Goal: Complete application form

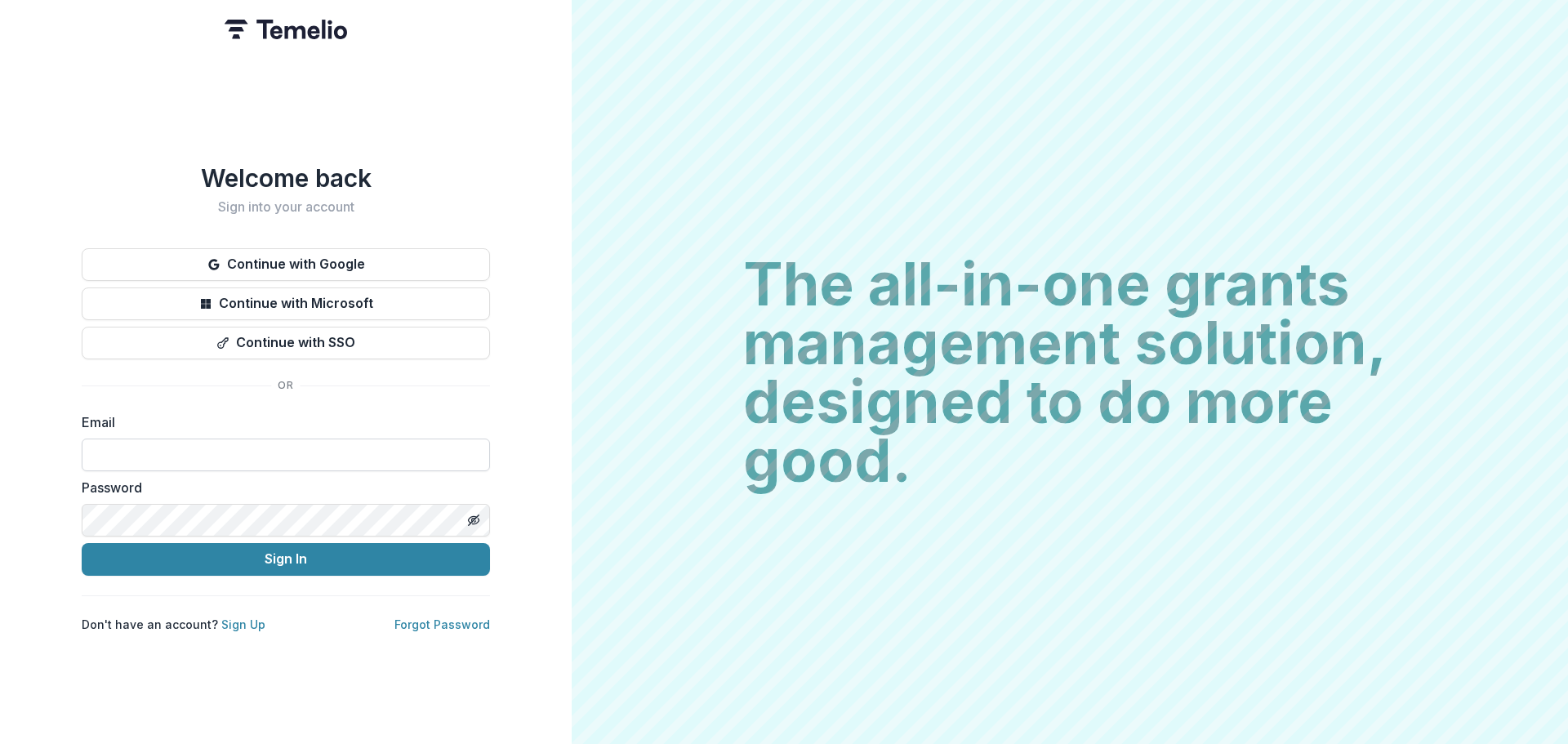
drag, startPoint x: 248, startPoint y: 431, endPoint x: 245, endPoint y: 457, distance: 26.2
click at [245, 457] on div "Email" at bounding box center [285, 441] width 409 height 58
click at [244, 451] on input at bounding box center [285, 455] width 409 height 33
type input "**********"
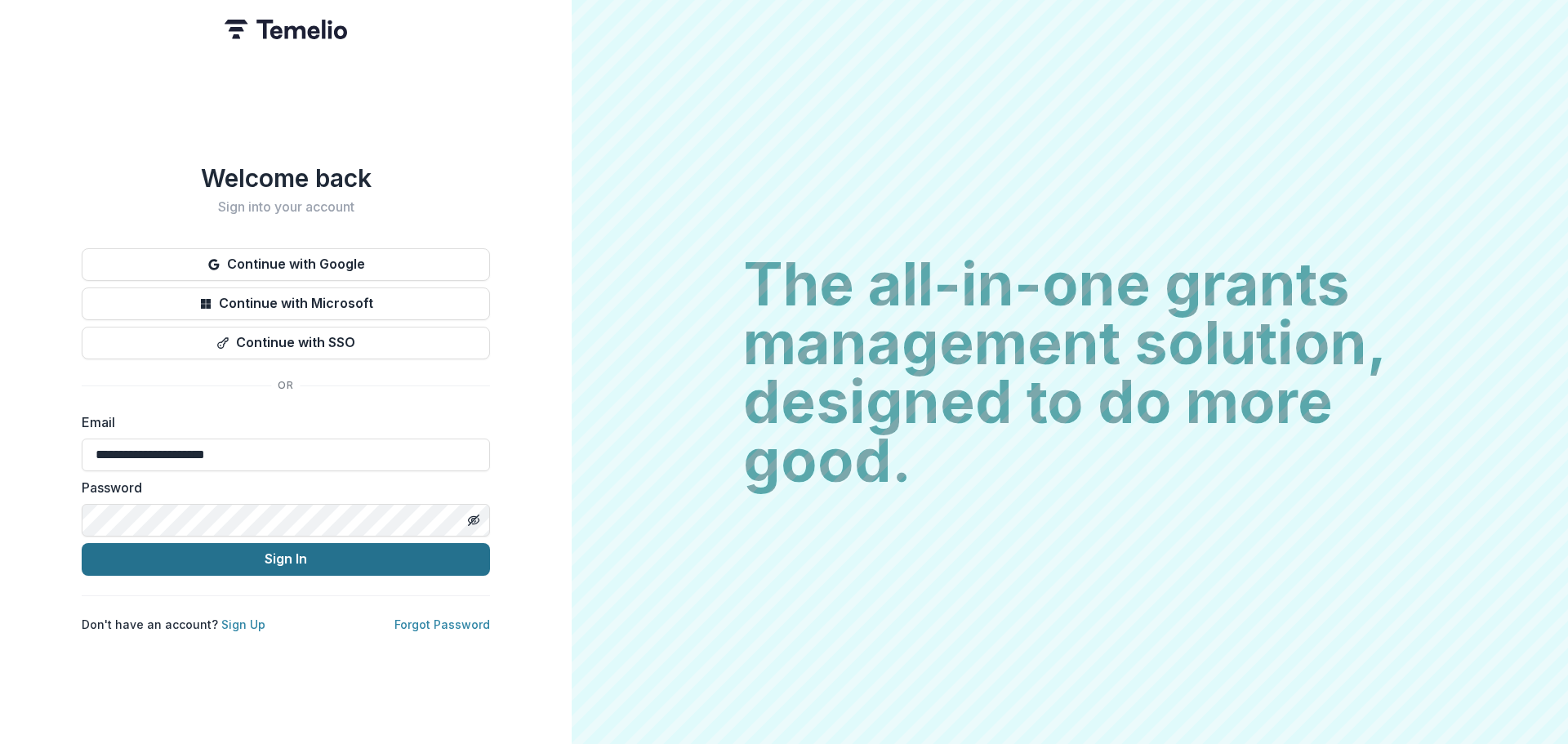
click at [262, 553] on button "Sign In" at bounding box center [285, 559] width 409 height 33
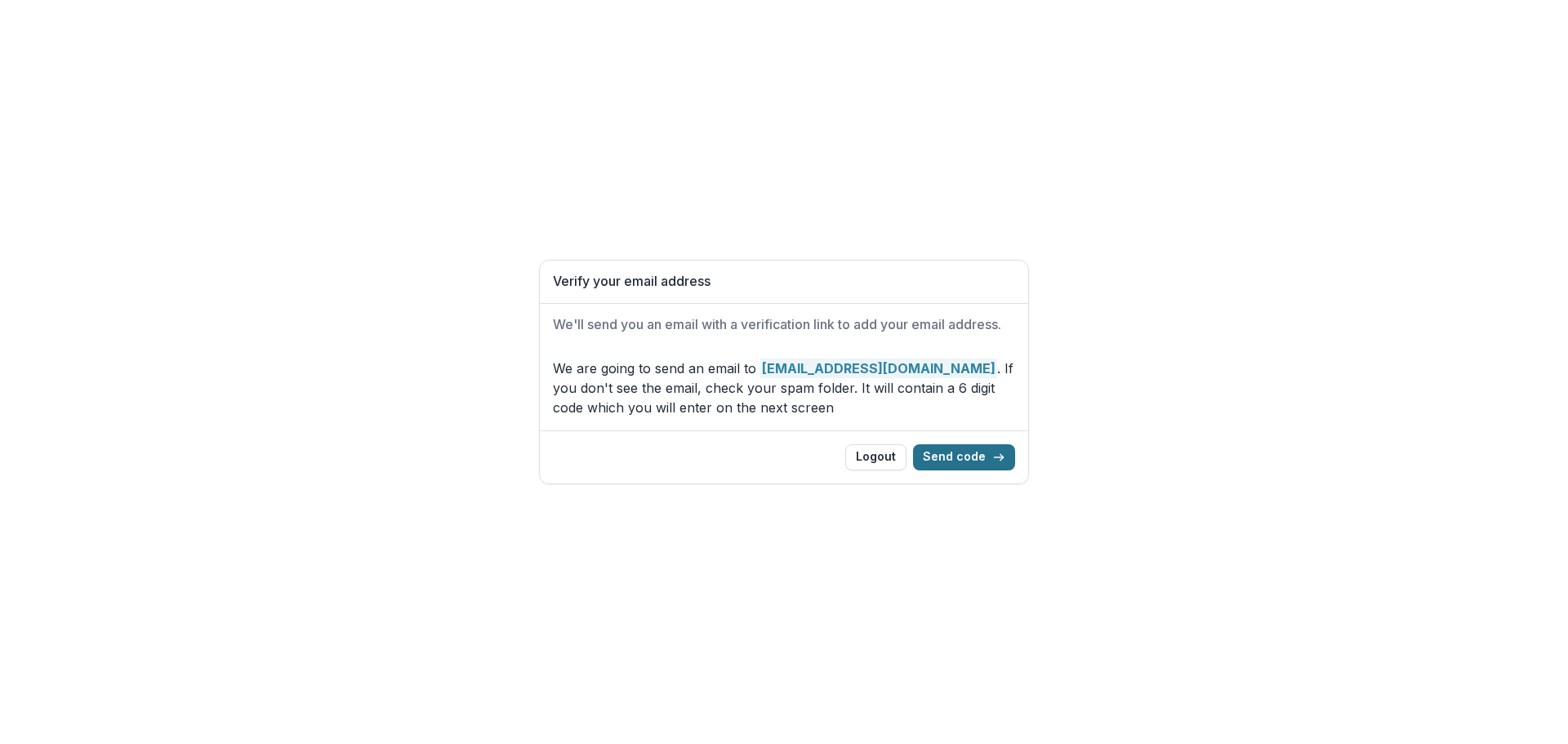
click at [993, 463] on button "Send code" at bounding box center [964, 457] width 102 height 26
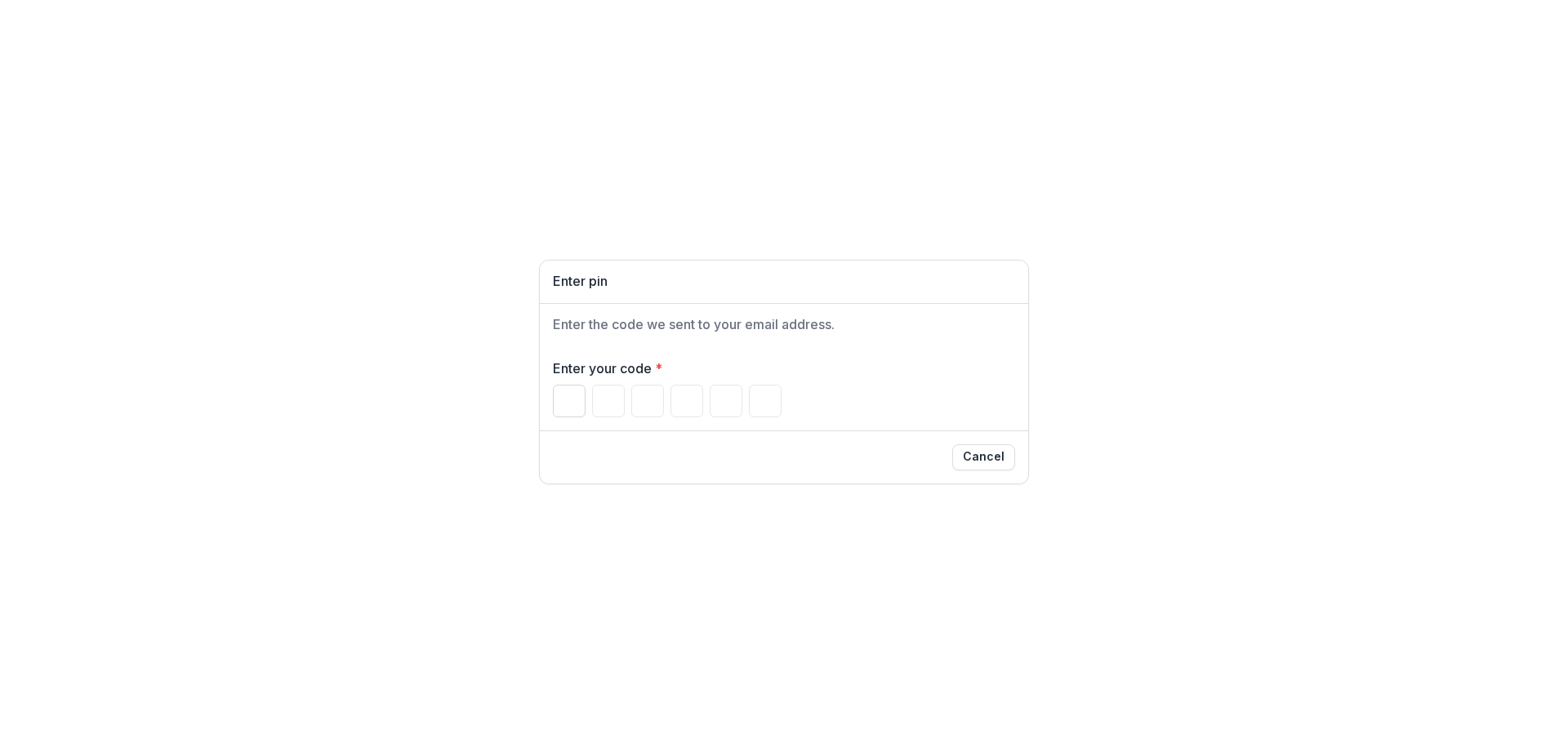
click at [561, 400] on input "Please enter your pin code" at bounding box center [570, 401] width 33 height 33
type input "*"
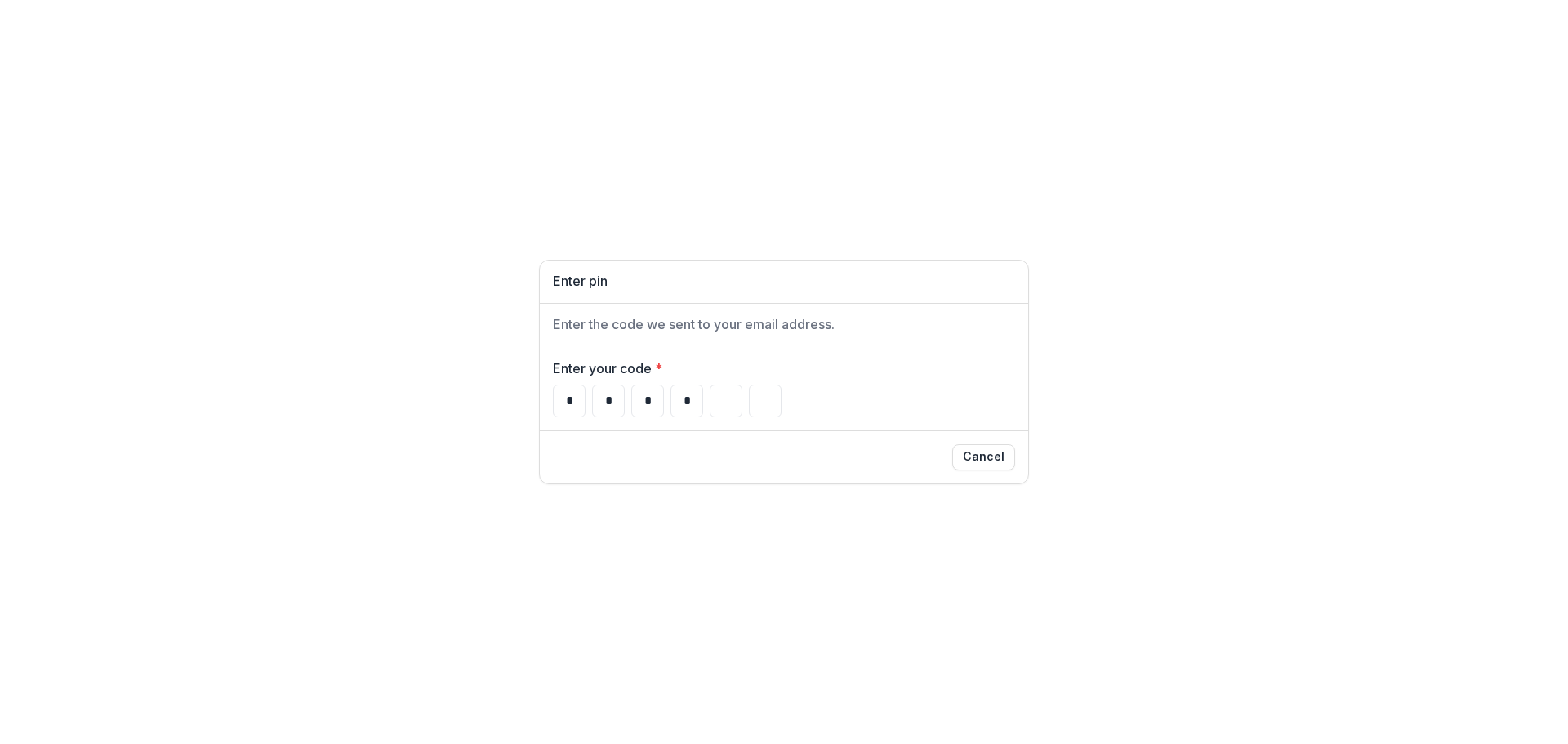
type input "*"
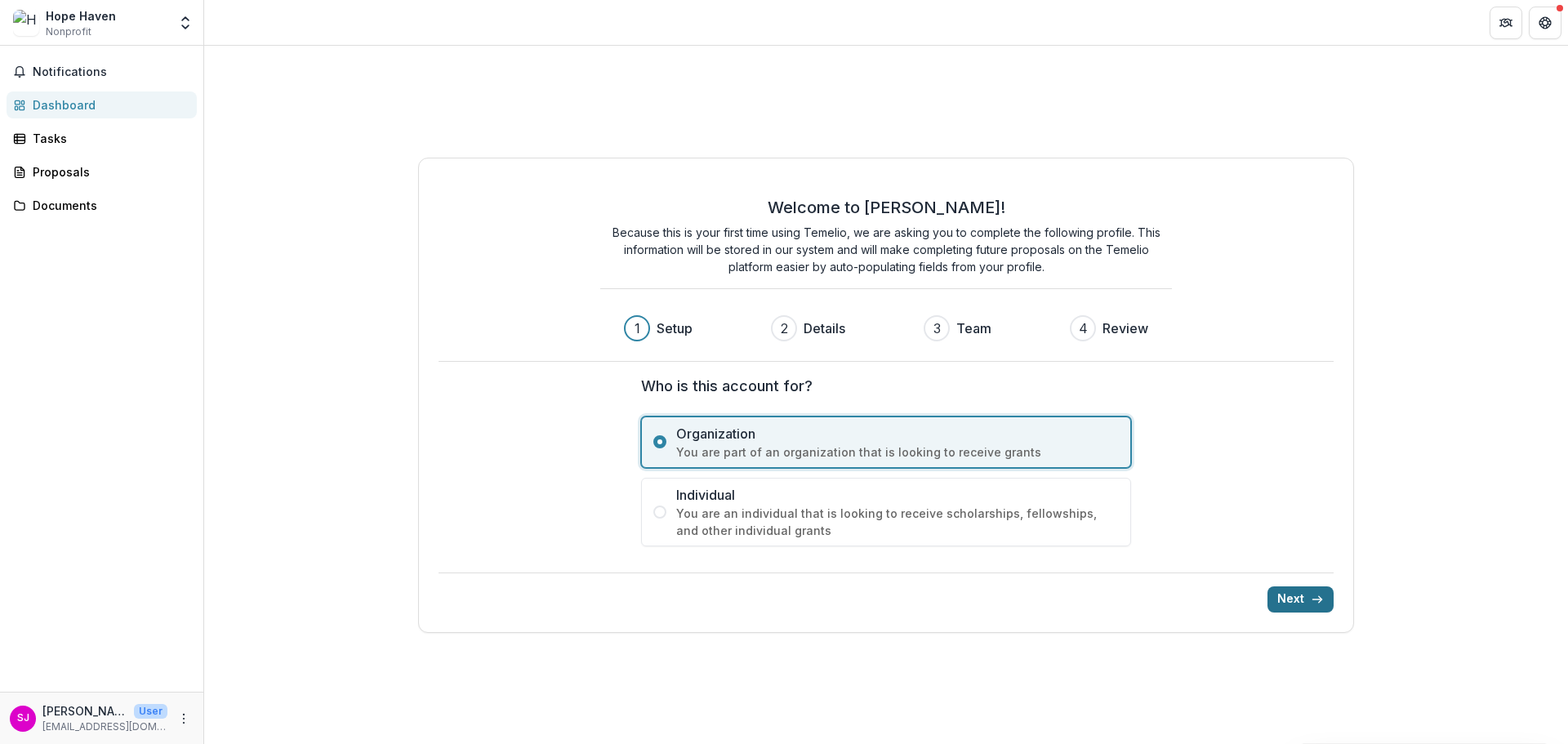
click at [1306, 605] on button "Next" at bounding box center [1300, 599] width 66 height 26
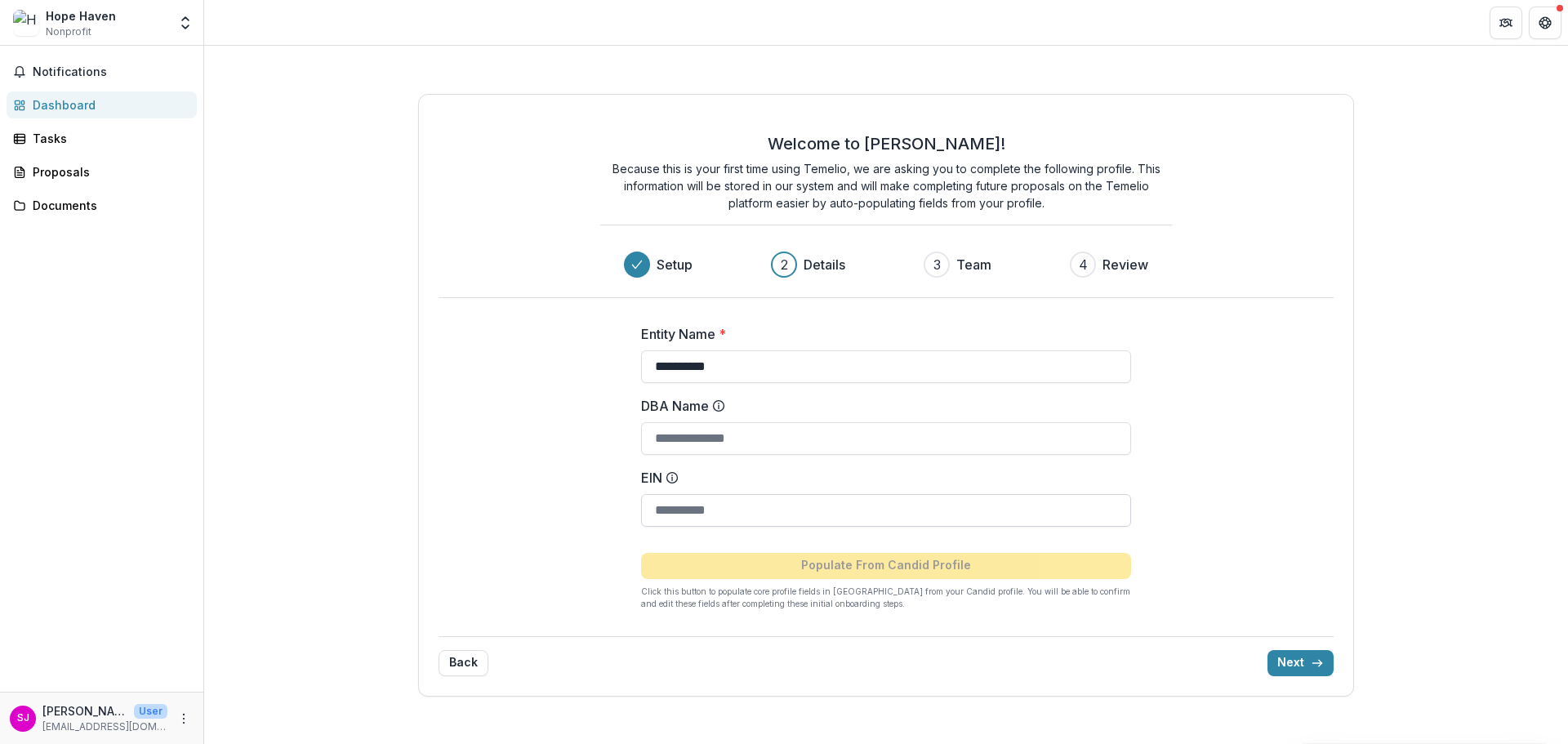
click at [777, 505] on input "EIN" at bounding box center [886, 510] width 490 height 33
click at [762, 505] on input "EIN" at bounding box center [886, 510] width 490 height 33
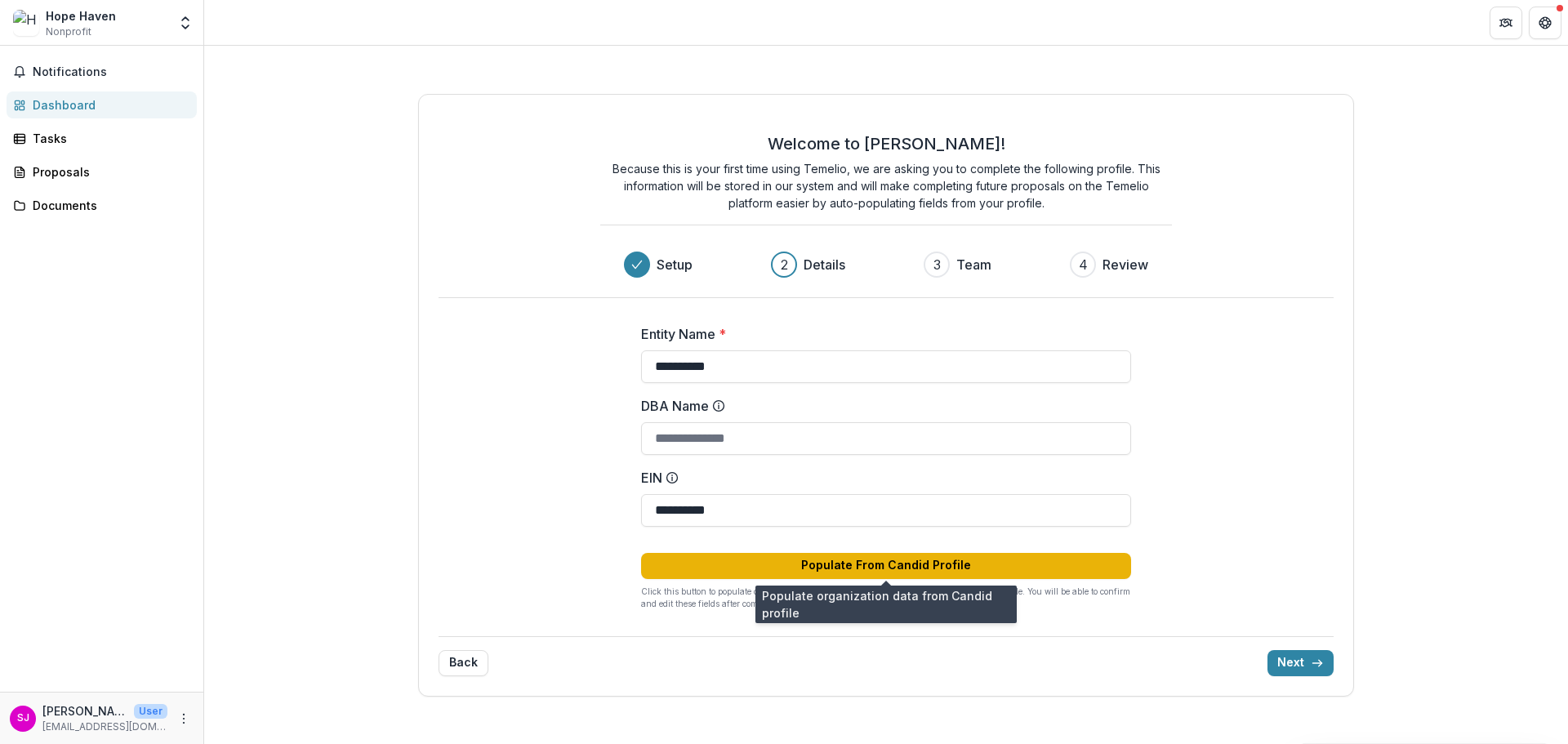
type input "**********"
click at [939, 565] on button "Populate From Candid Profile" at bounding box center [886, 566] width 490 height 26
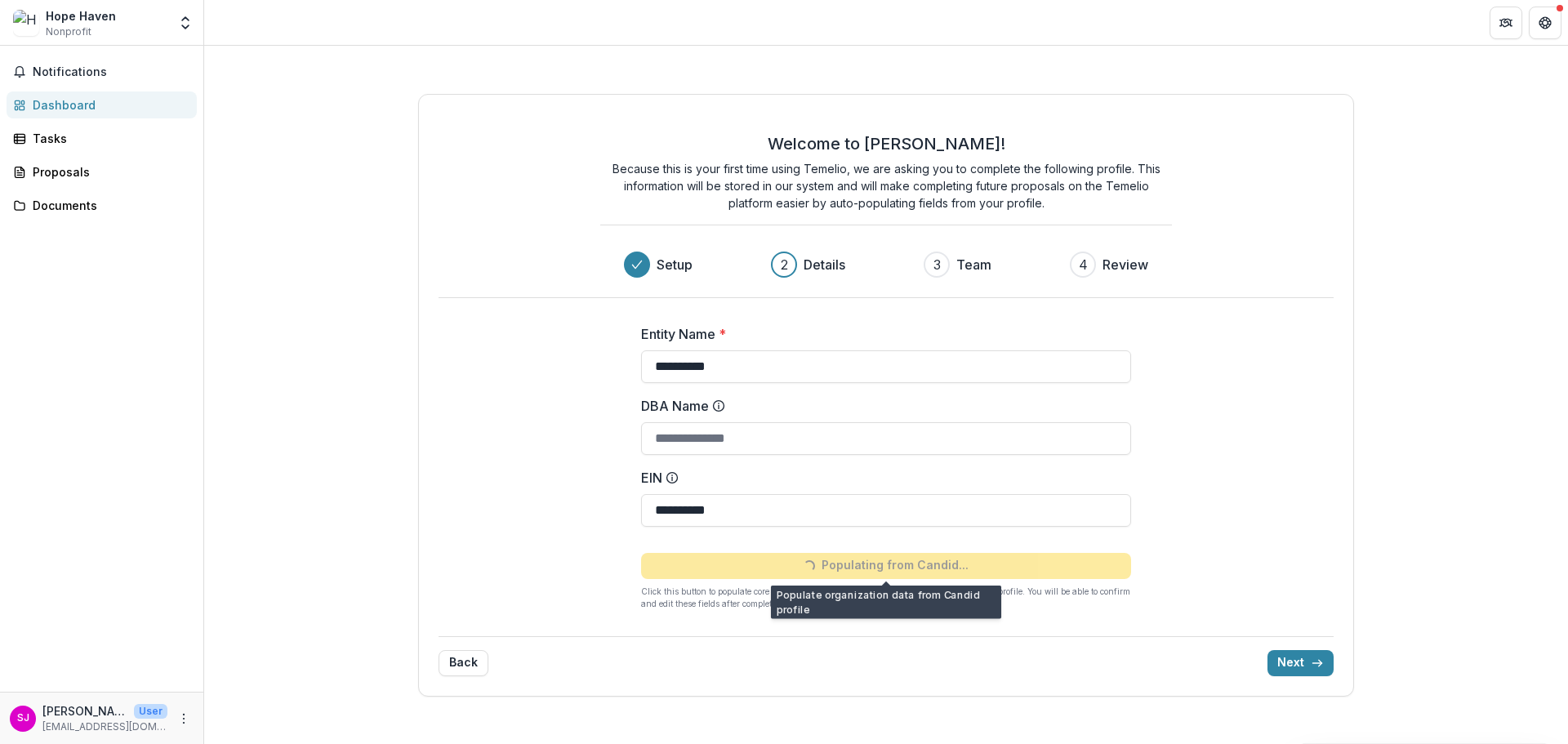
type input "**********"
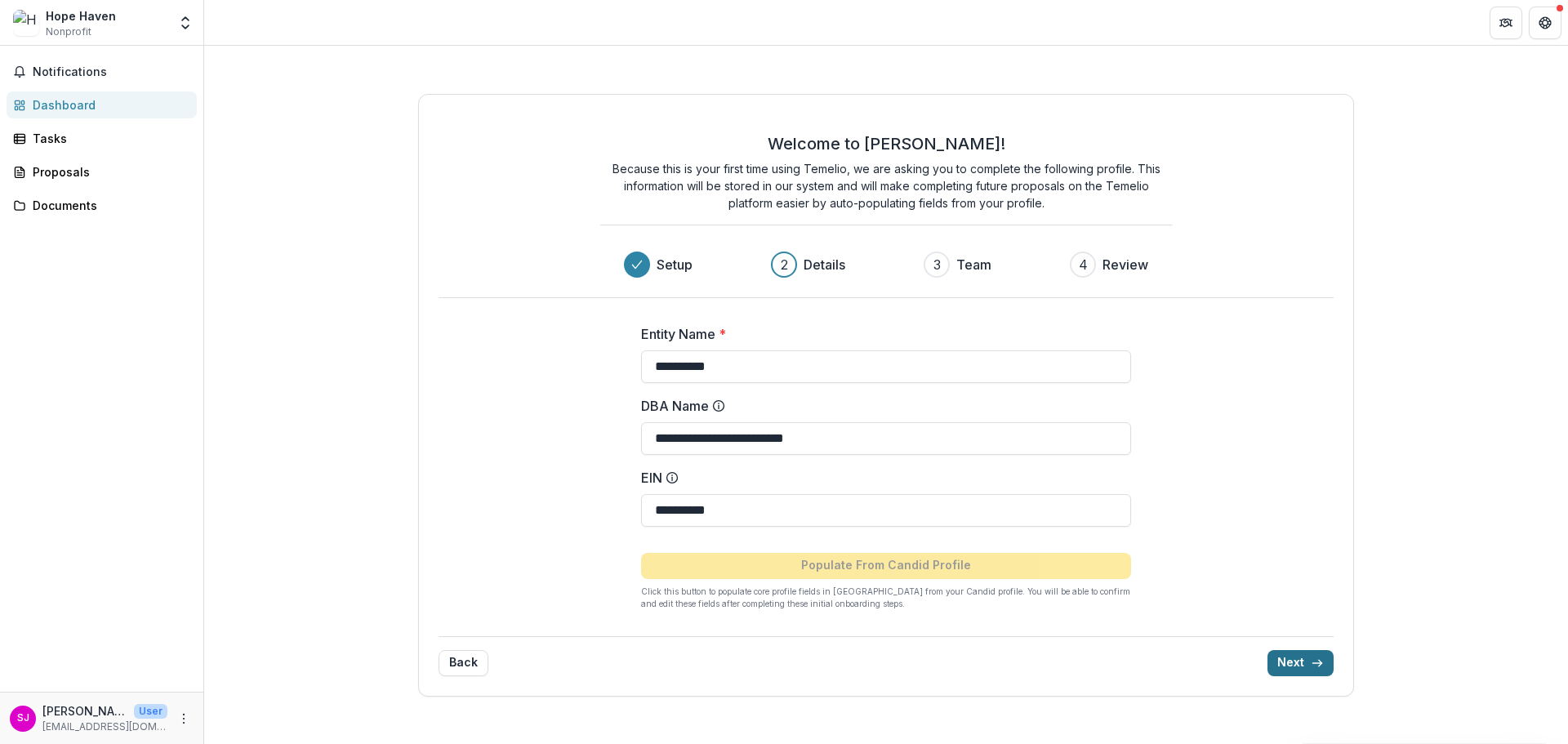
click at [1310, 663] on button "Next" at bounding box center [1300, 663] width 66 height 26
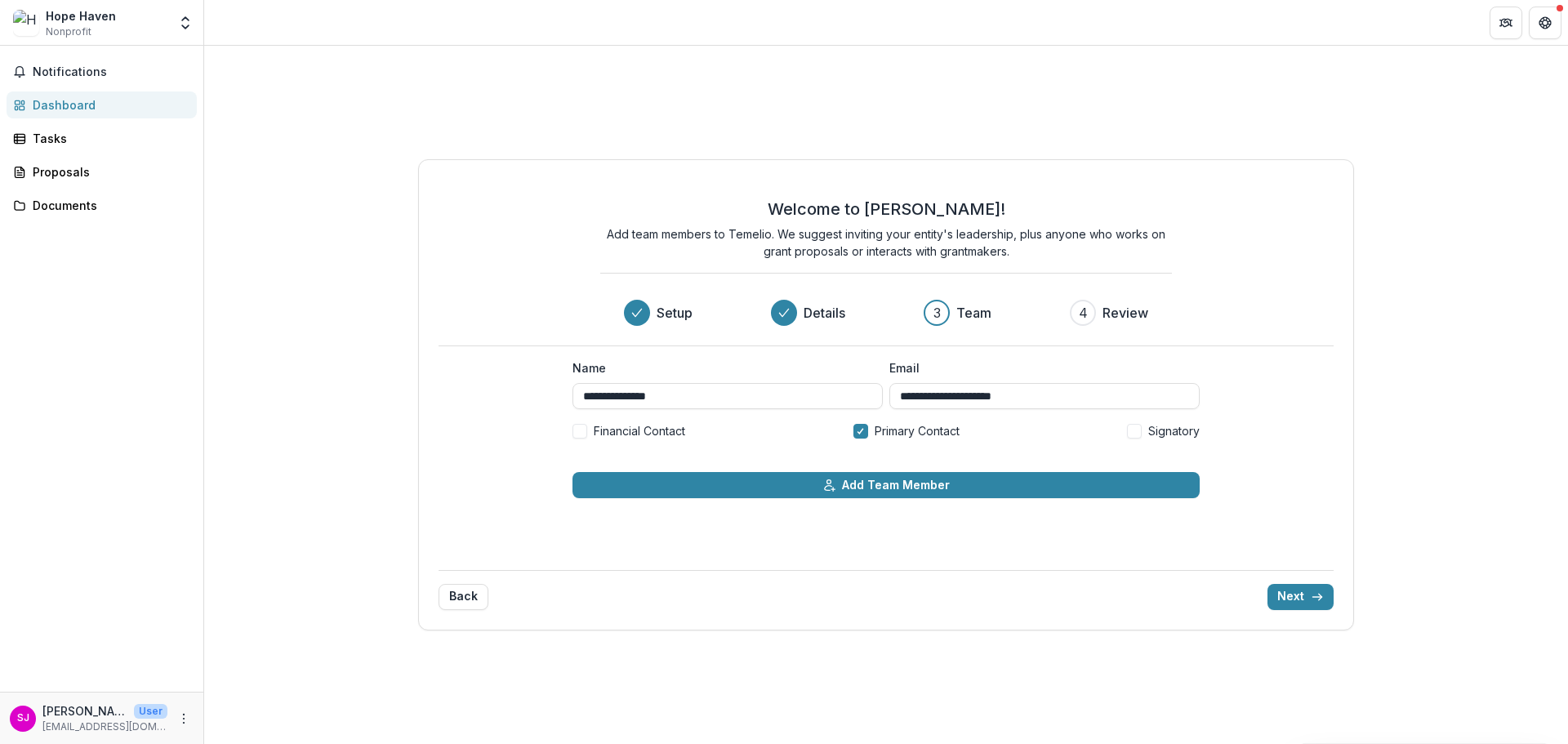
click at [1131, 435] on span at bounding box center [1134, 431] width 14 height 14
click at [581, 437] on span at bounding box center [579, 431] width 14 height 14
click at [1288, 591] on button "Next" at bounding box center [1300, 597] width 66 height 26
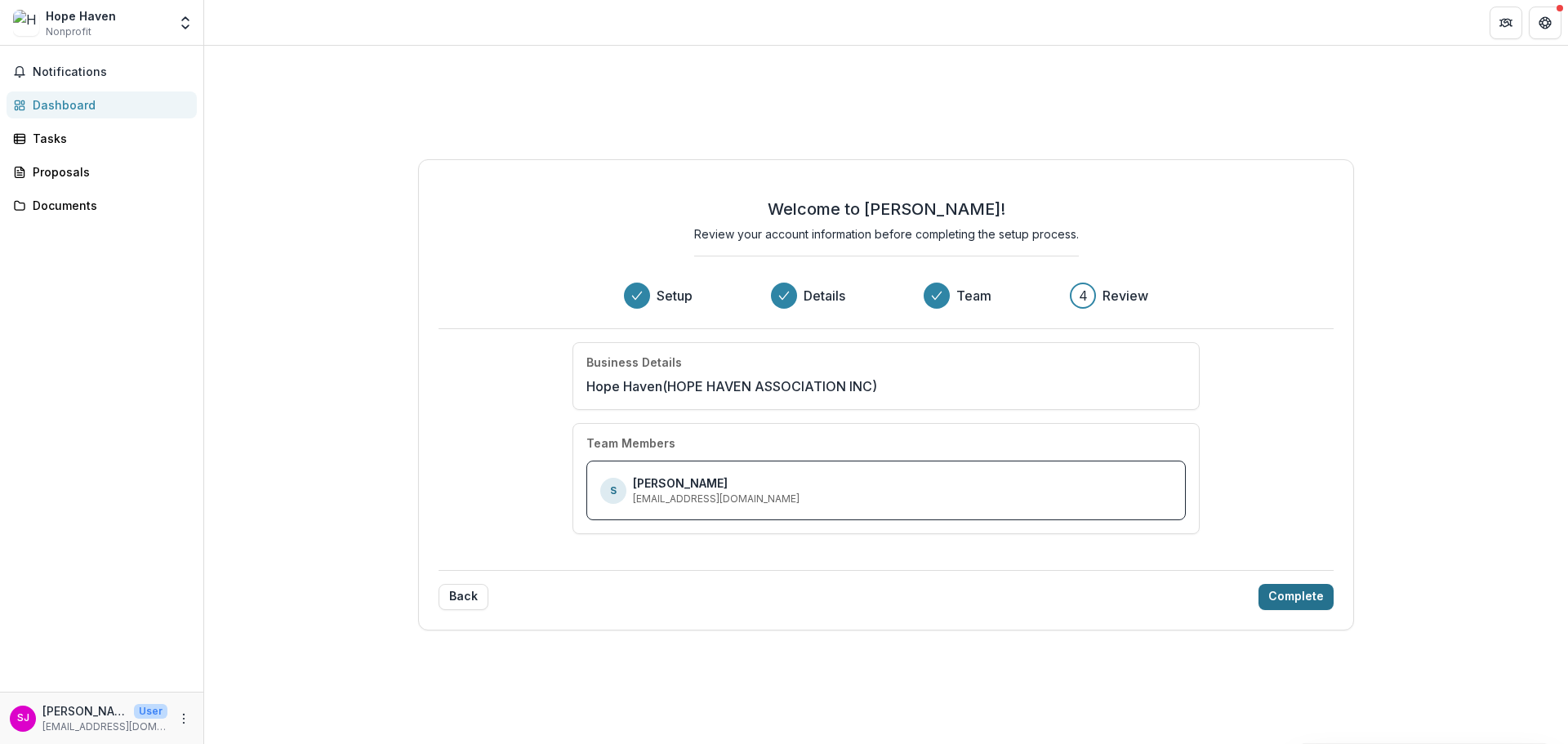
click at [1298, 597] on button "Complete" at bounding box center [1296, 597] width 76 height 26
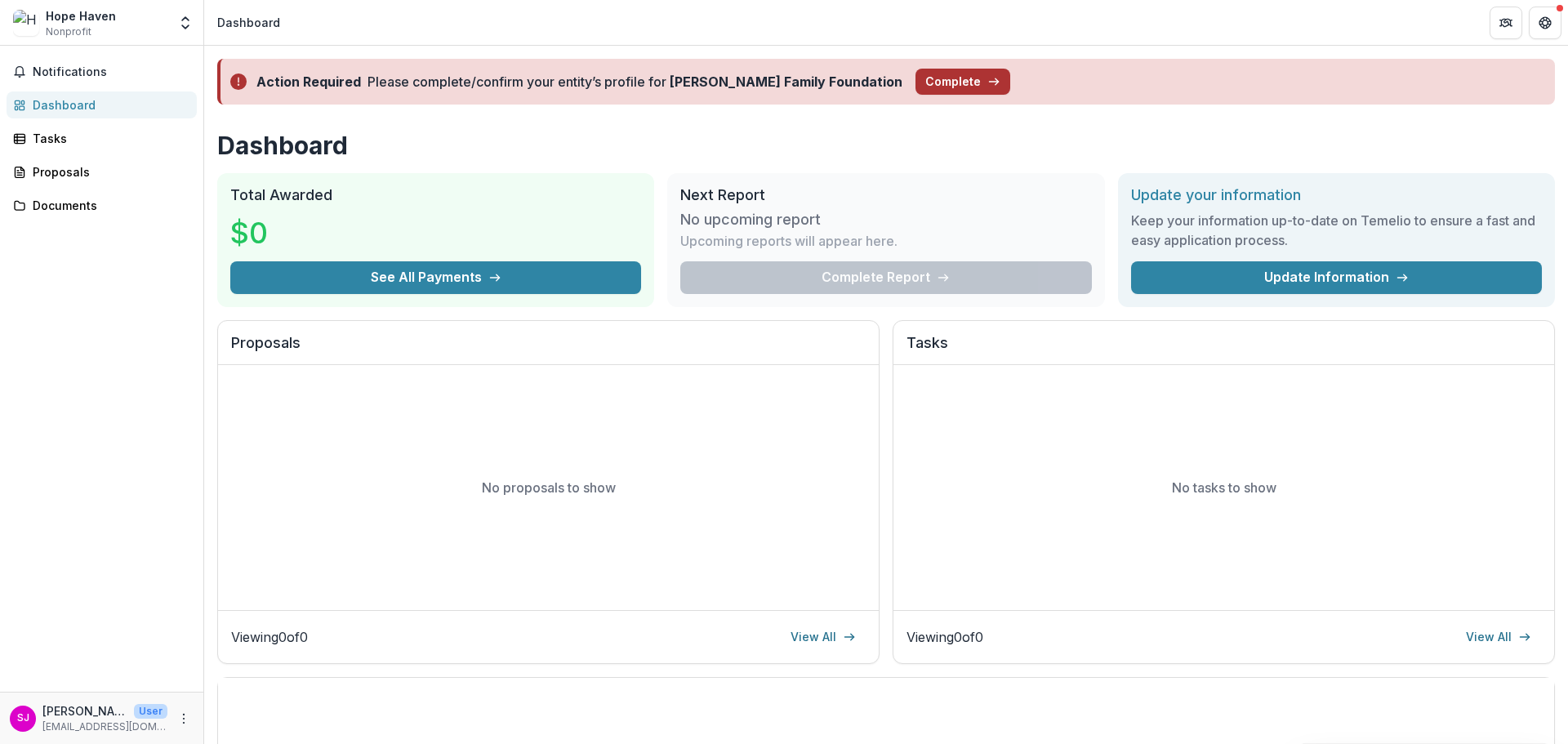
click at [916, 91] on button "Complete" at bounding box center [963, 81] width 95 height 26
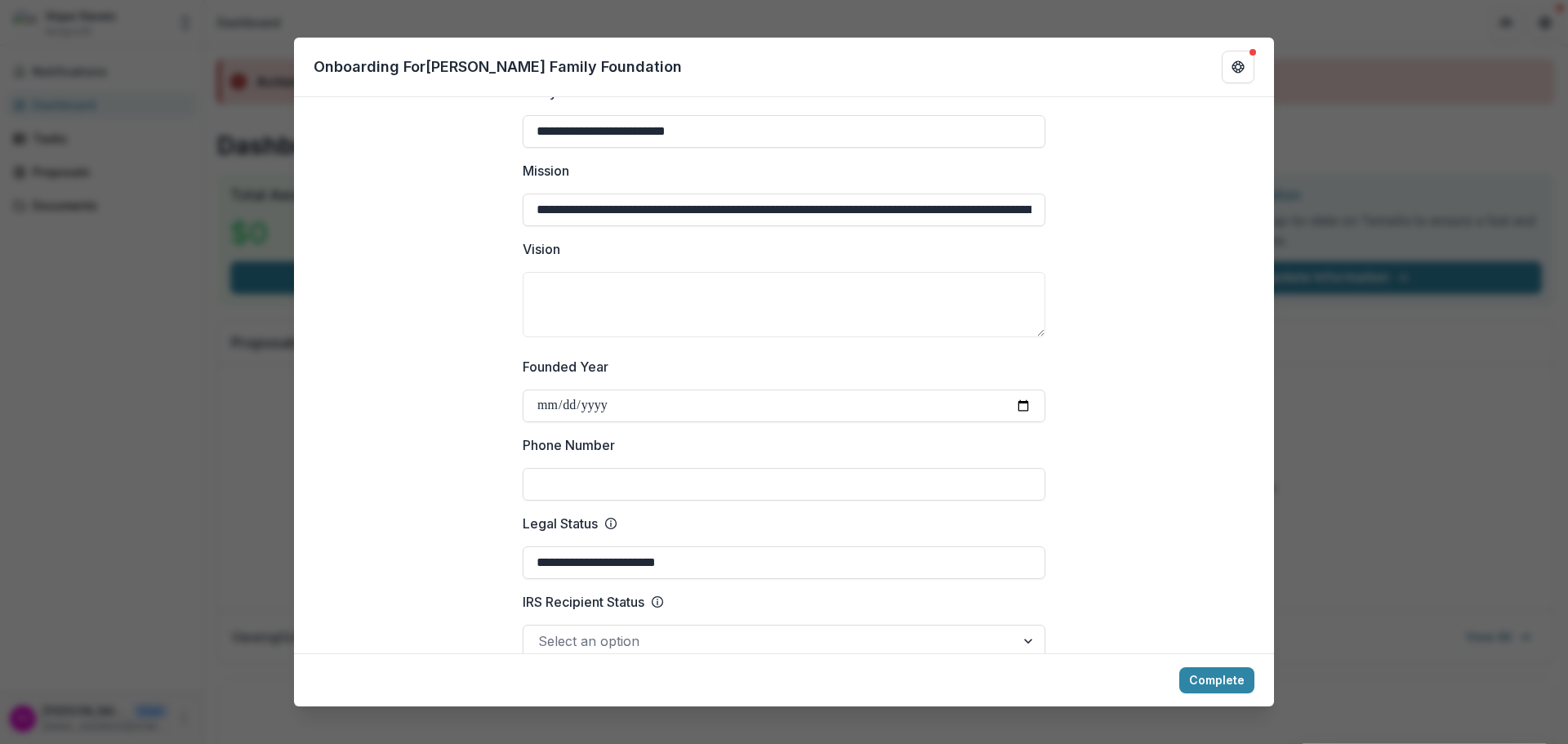
scroll to position [490, 0]
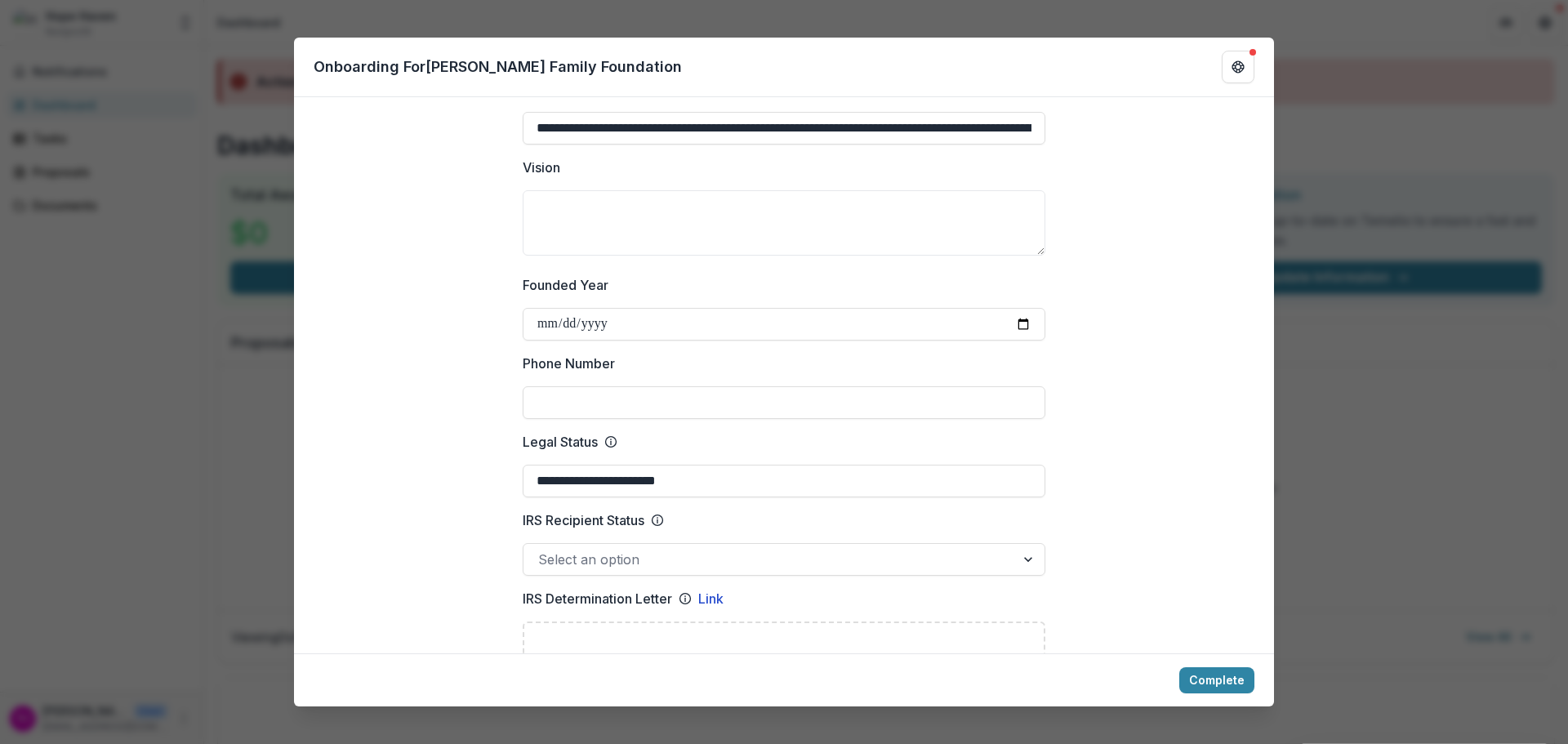
click at [598, 390] on input "Phone Number" at bounding box center [784, 403] width 523 height 33
type input "**********"
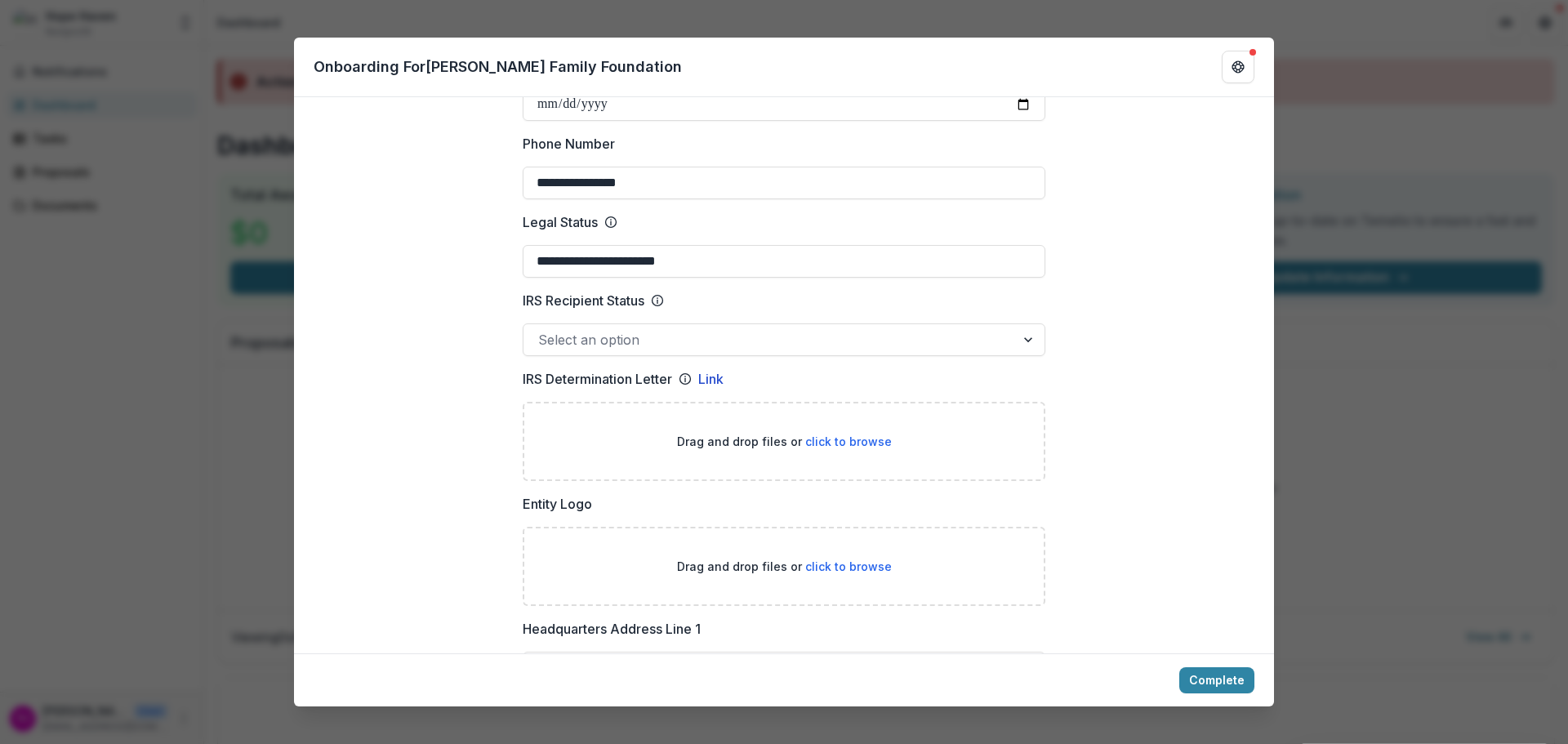
scroll to position [735, 0]
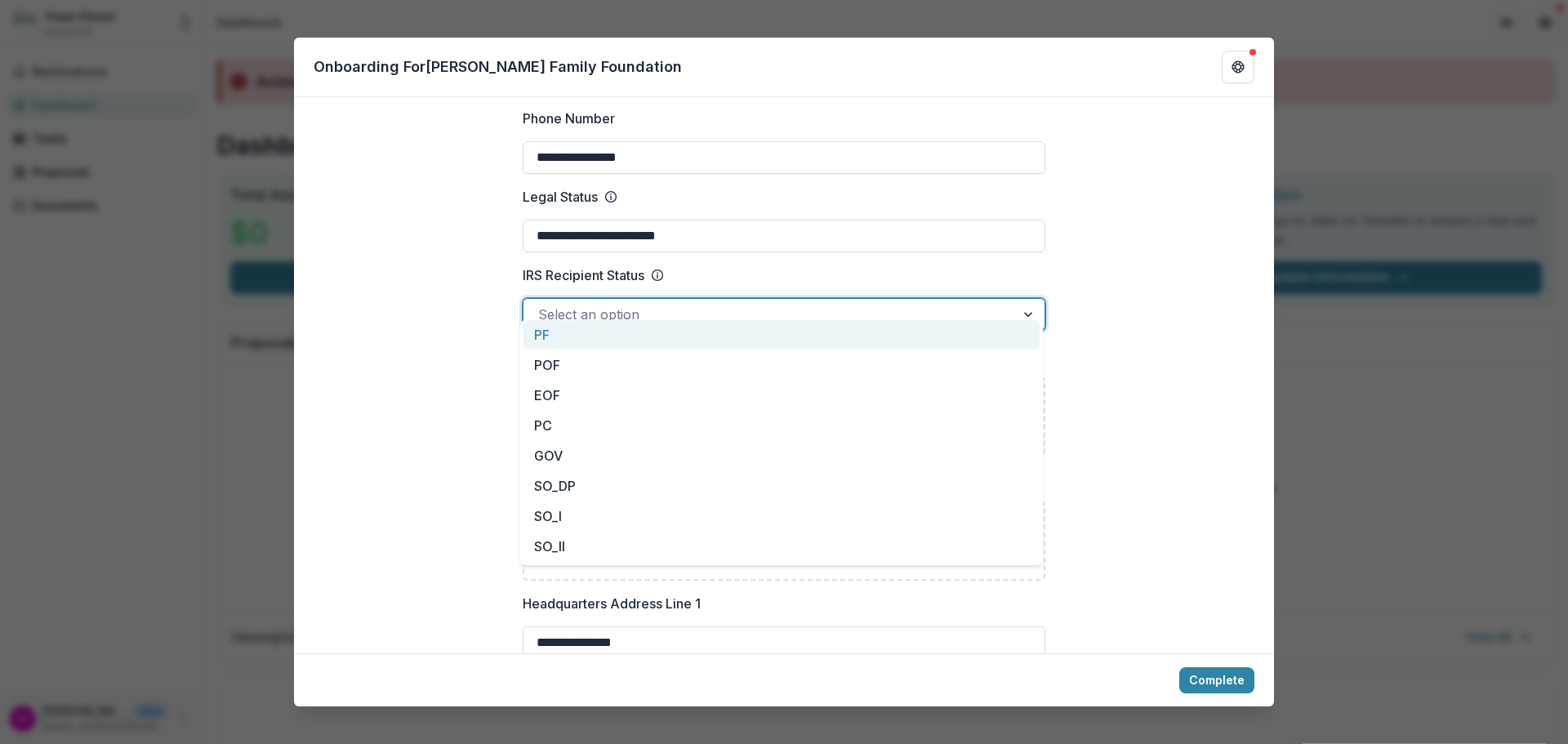
click at [549, 304] on div at bounding box center [769, 315] width 462 height 23
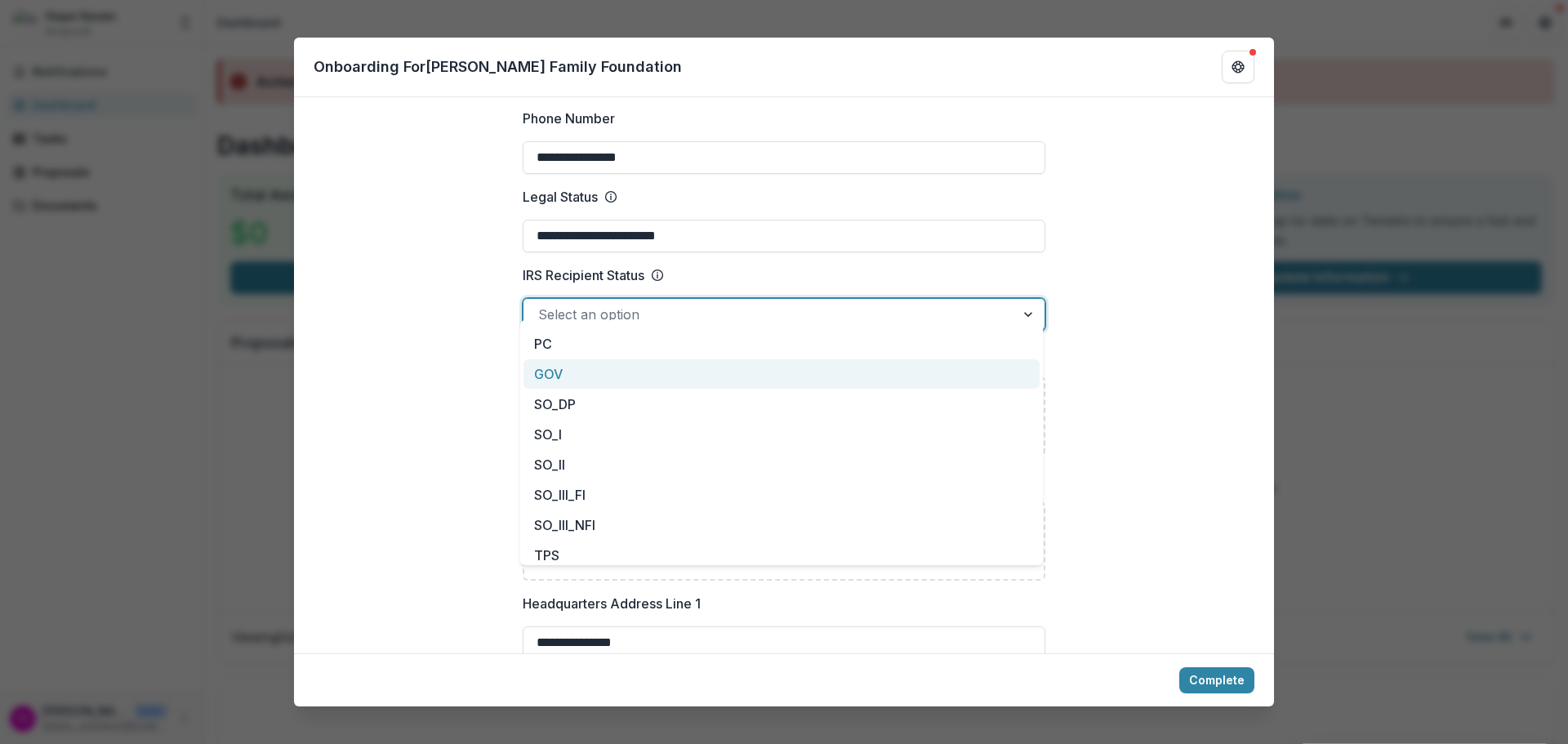
scroll to position [147, 0]
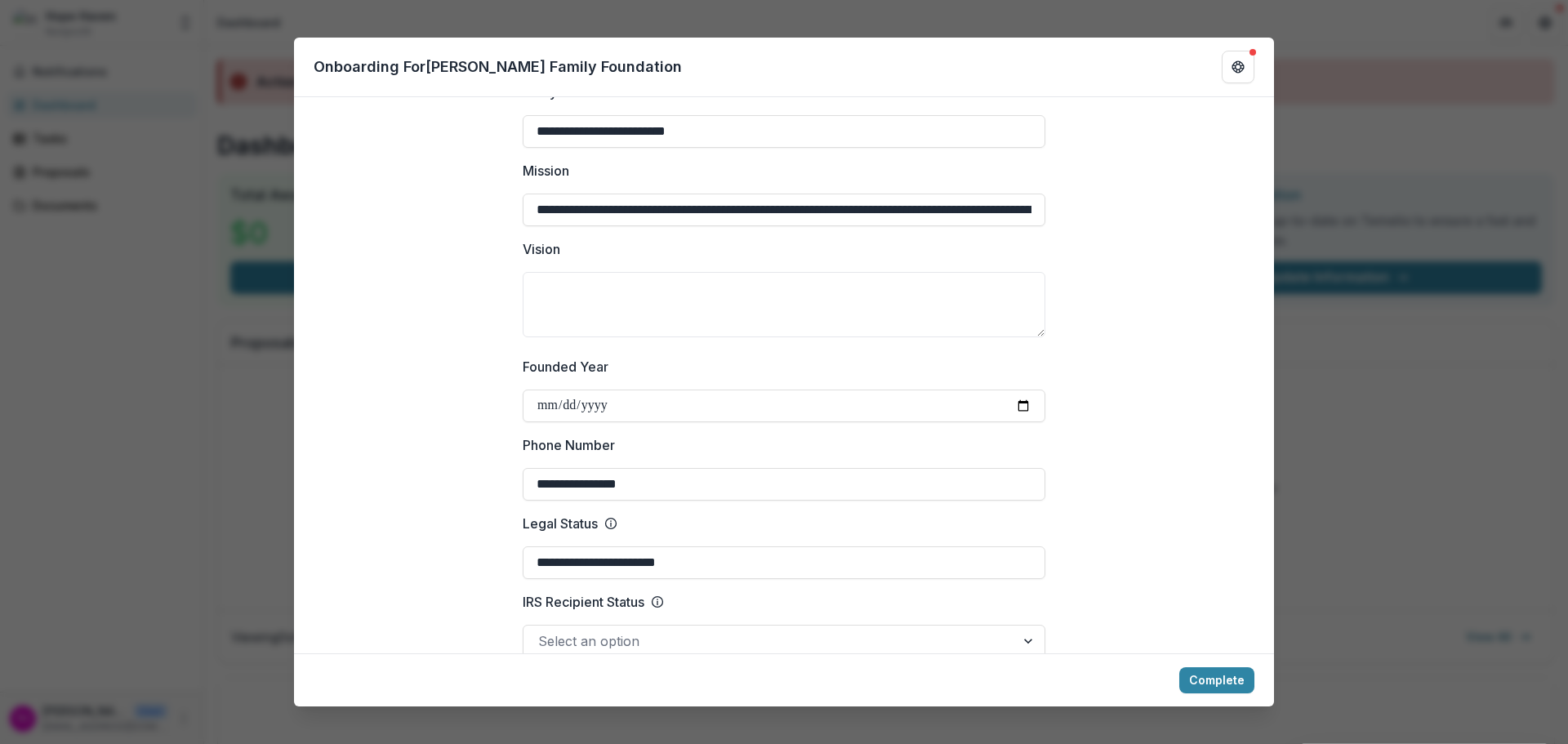
scroll to position [0, 521]
drag, startPoint x: 791, startPoint y: 193, endPoint x: 1083, endPoint y: 214, distance: 292.8
click at [944, 272] on textarea "Vision" at bounding box center [784, 304] width 523 height 65
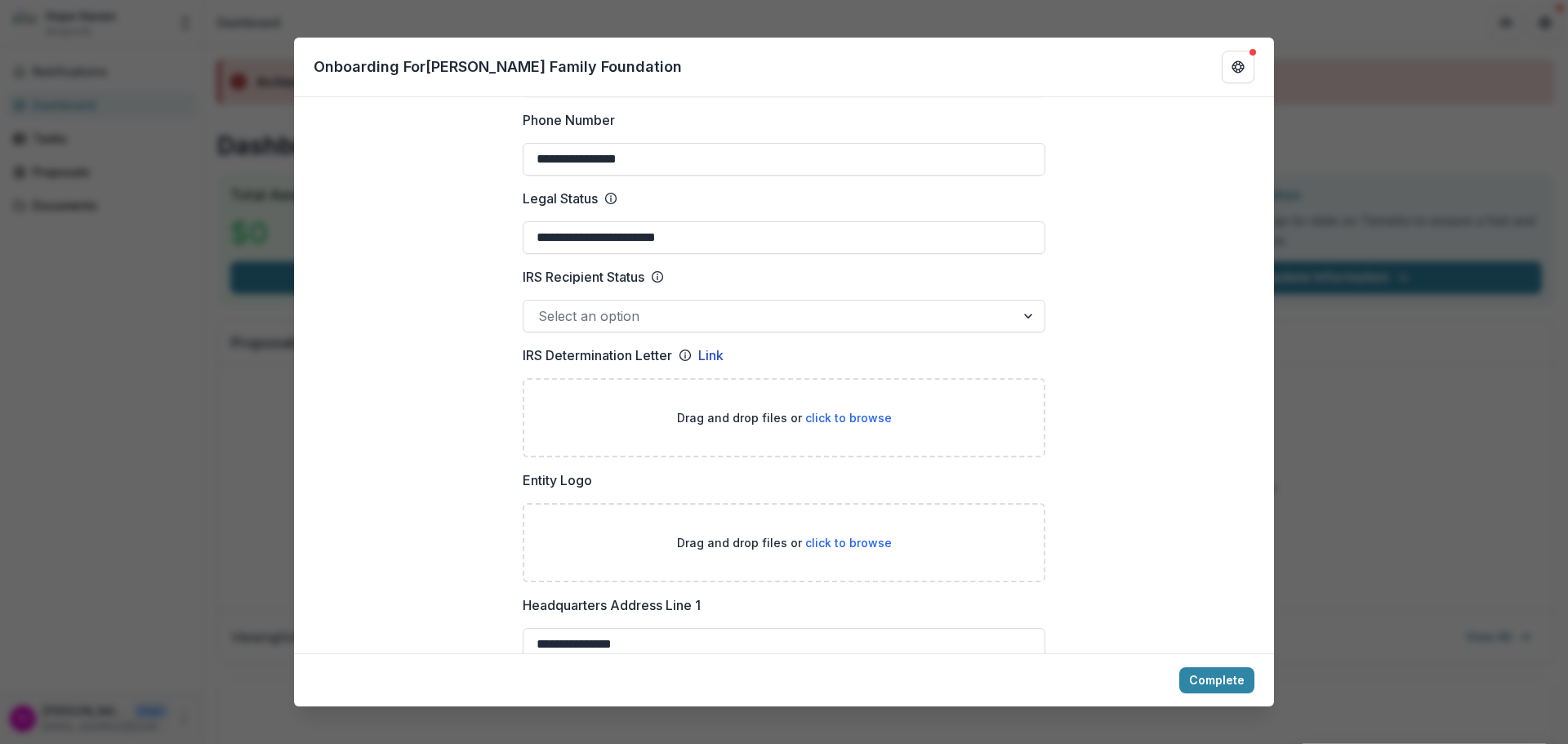
scroll to position [735, 0]
click at [950, 304] on div at bounding box center [769, 315] width 462 height 23
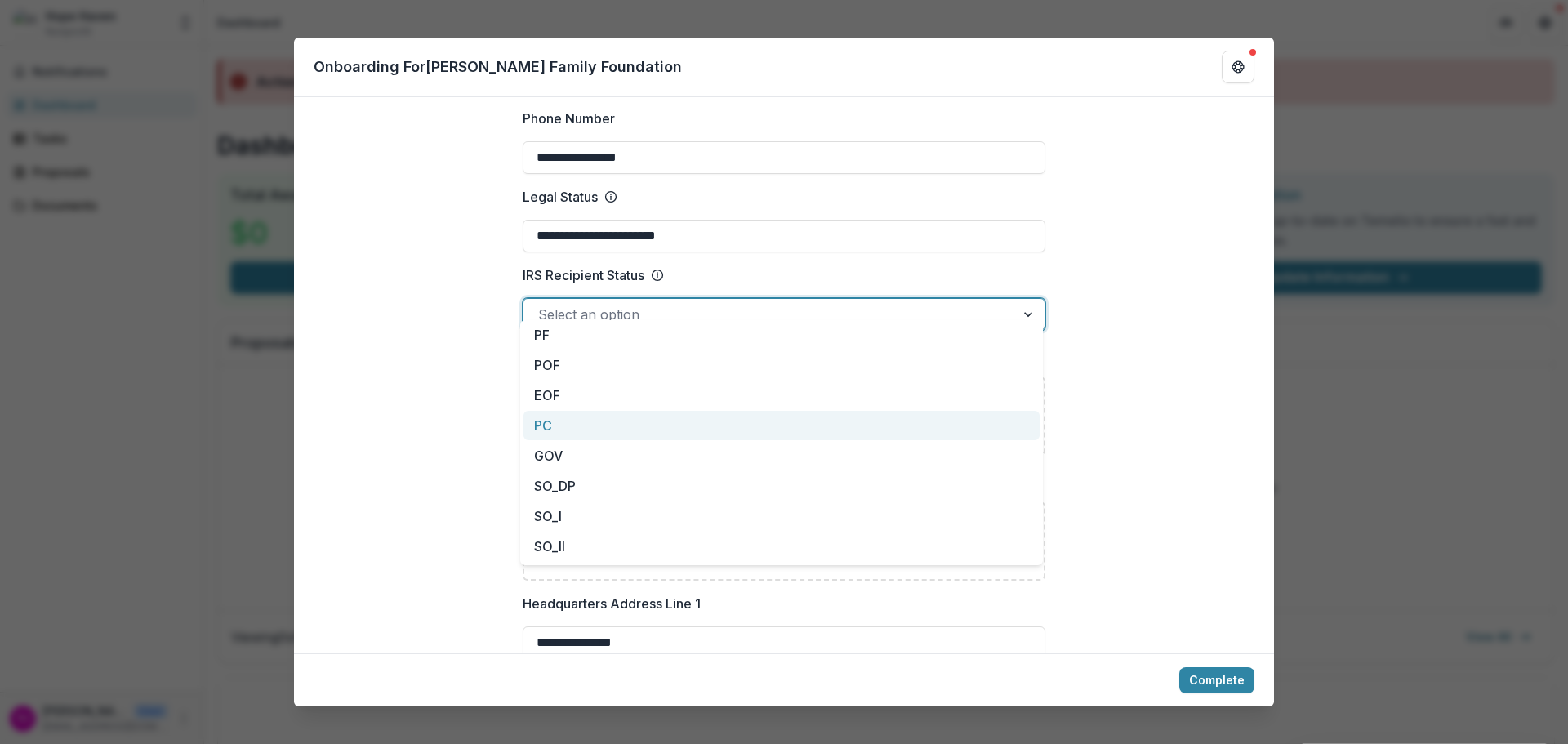
click at [576, 411] on div "PC" at bounding box center [781, 426] width 516 height 31
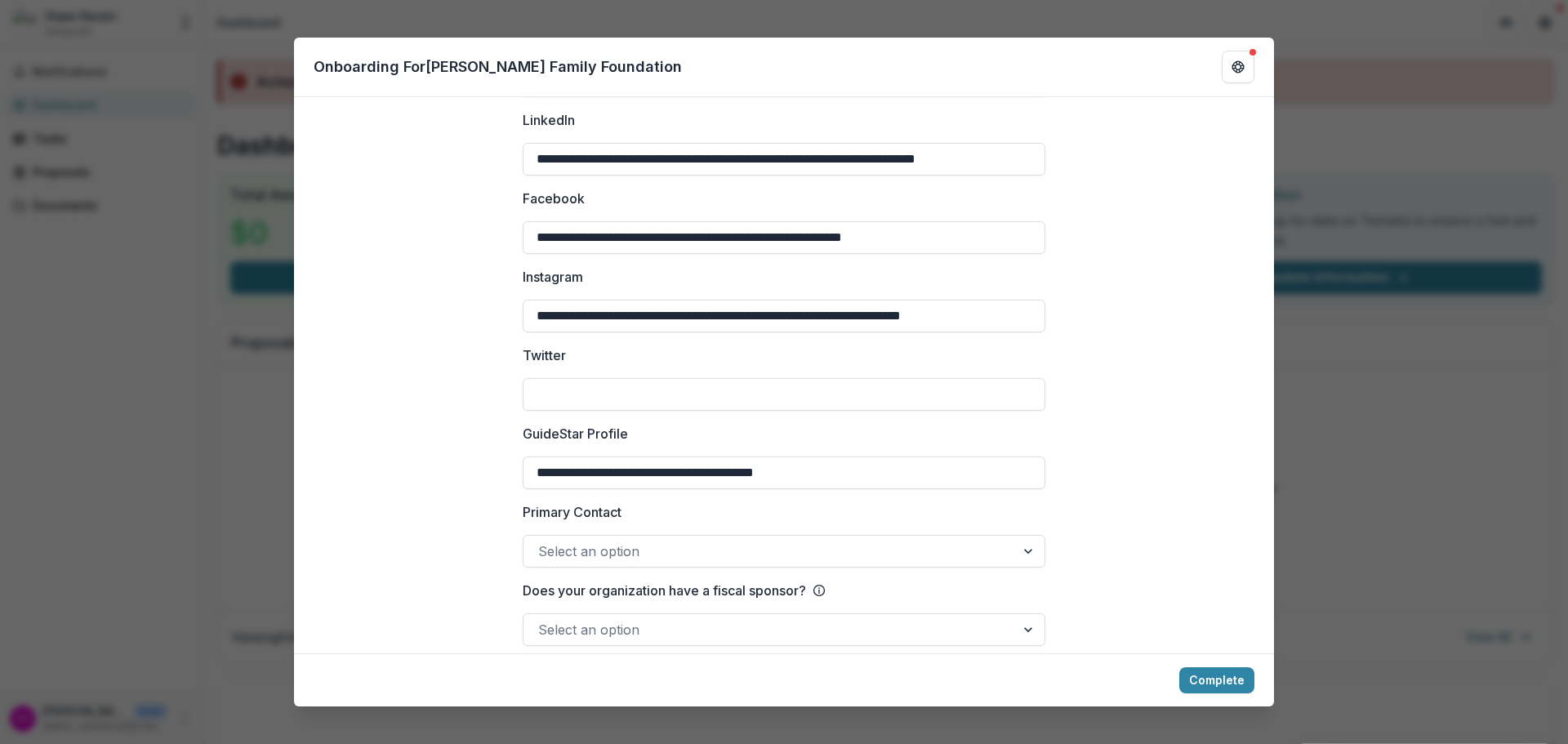
scroll to position [2295, 0]
click at [694, 539] on div at bounding box center [769, 551] width 462 height 23
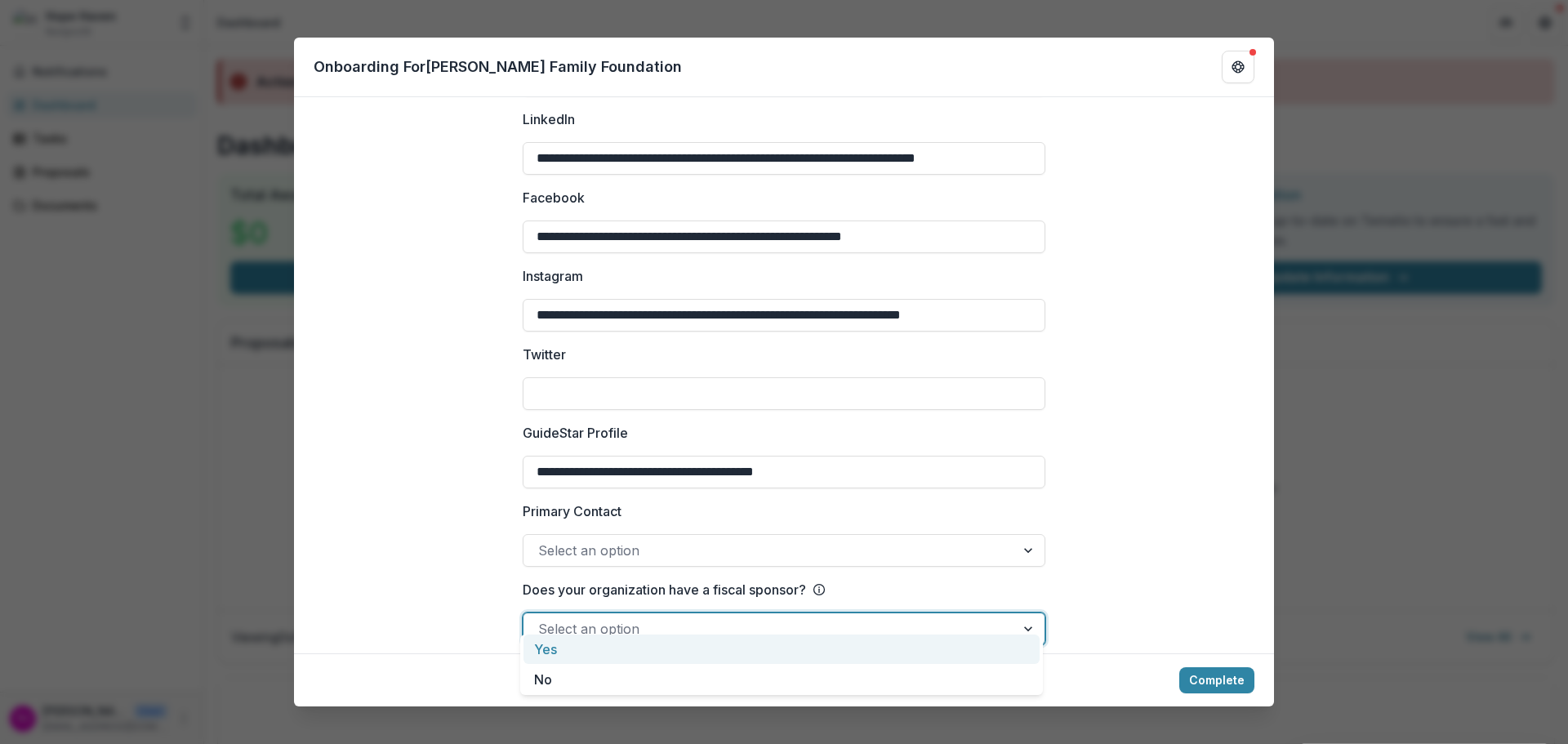
click at [973, 620] on div at bounding box center [769, 629] width 462 height 23
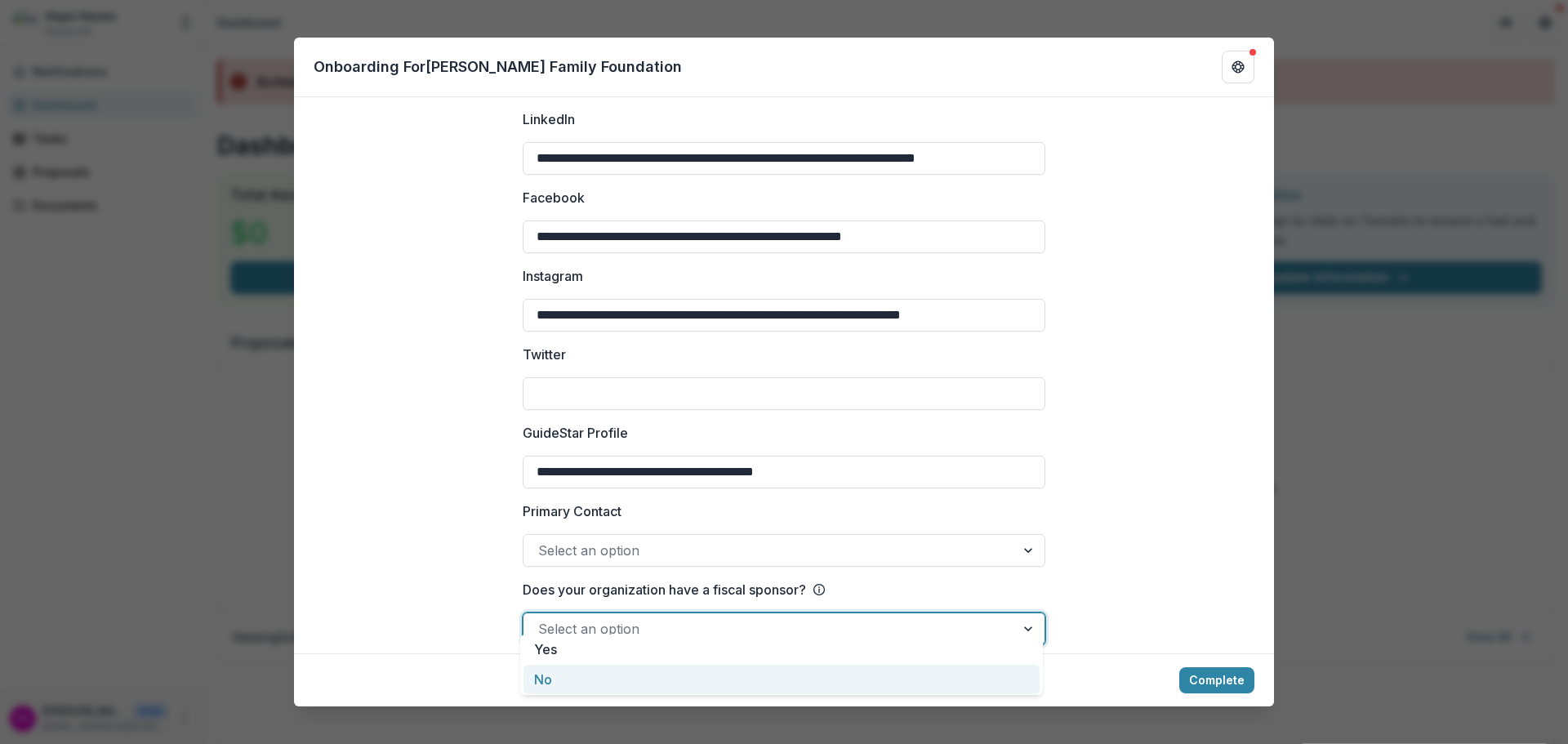
click at [584, 674] on div "No" at bounding box center [781, 681] width 516 height 31
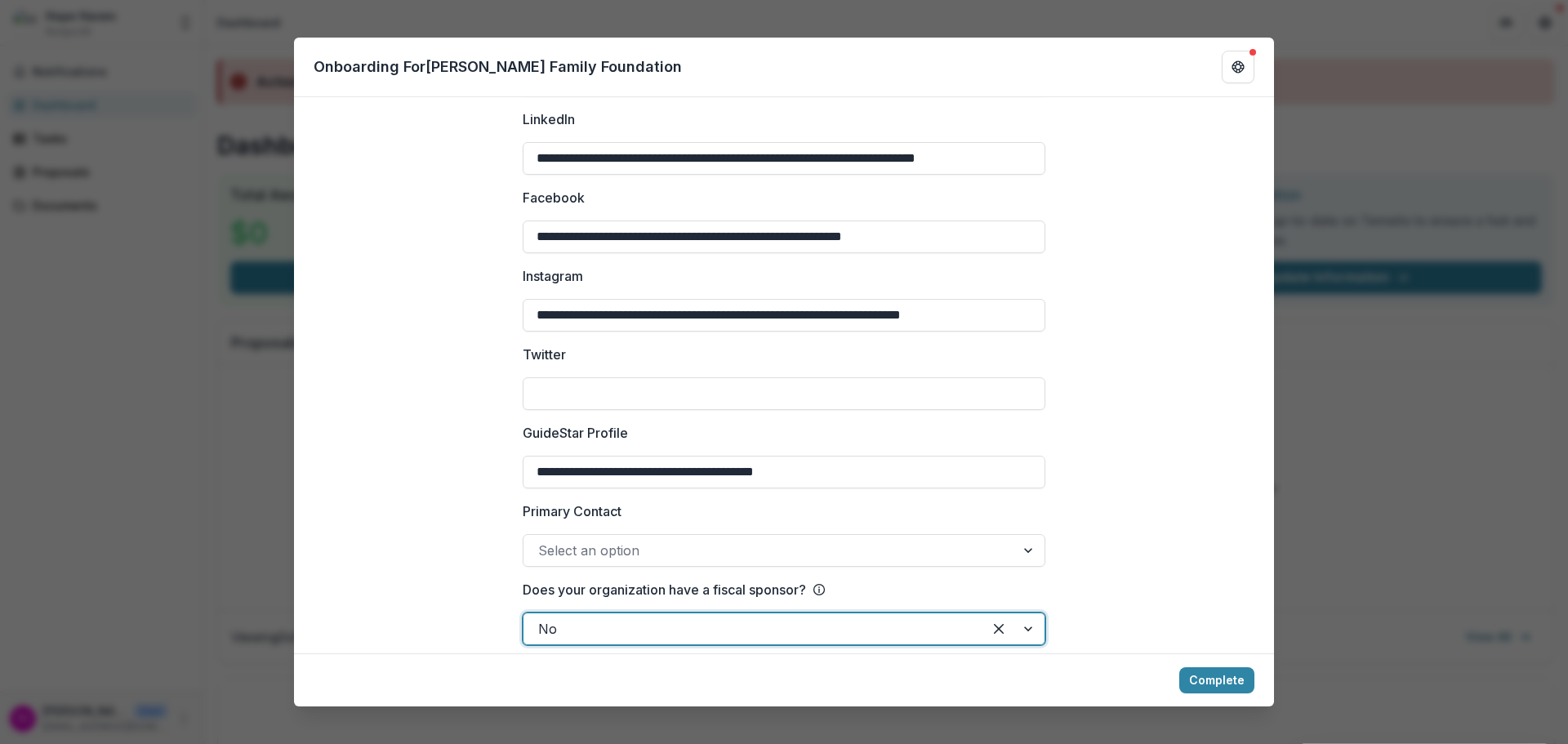
click at [1003, 538] on div "Select an option" at bounding box center [770, 550] width 492 height 26
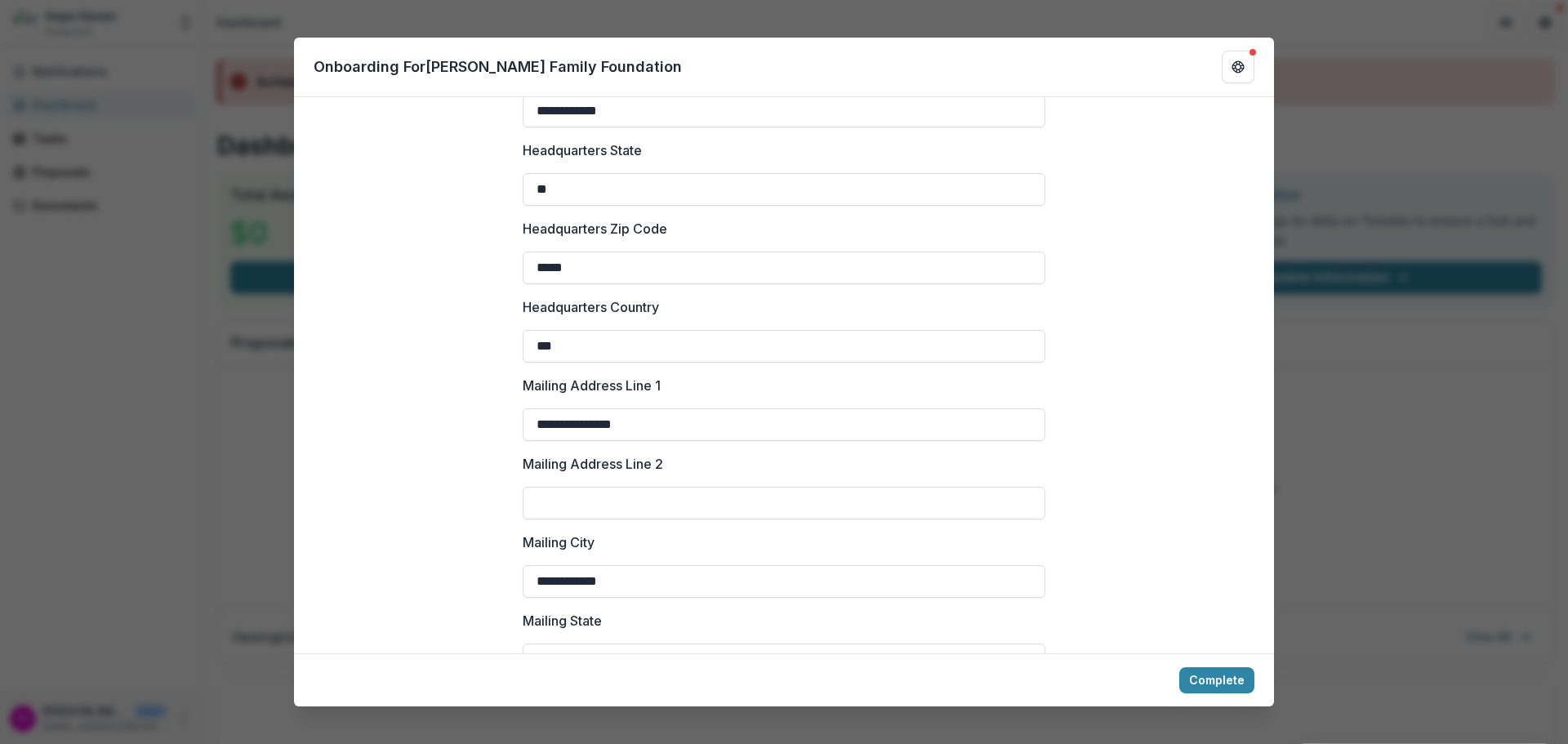
scroll to position [1635, 0]
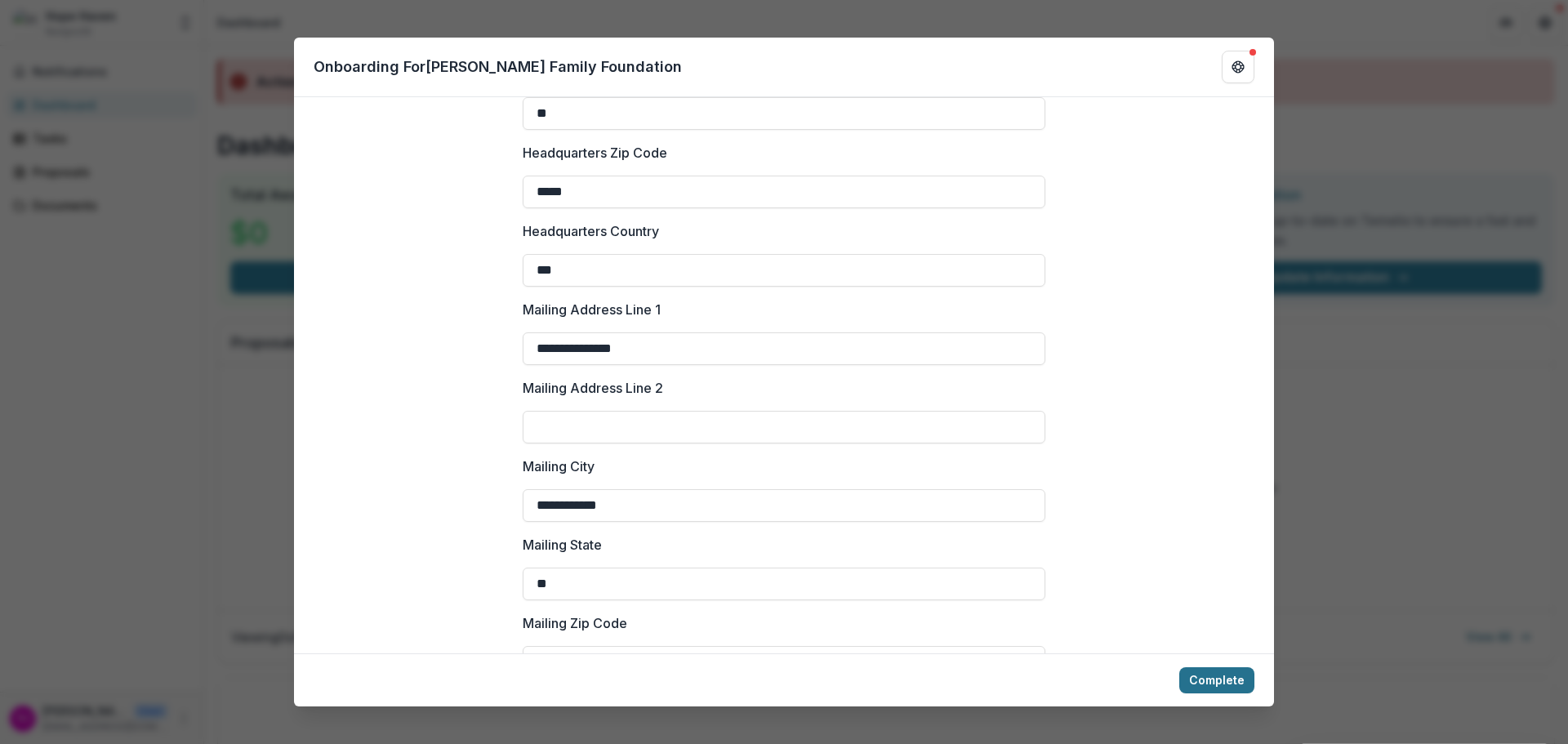
click at [1212, 674] on button "Complete" at bounding box center [1217, 680] width 76 height 26
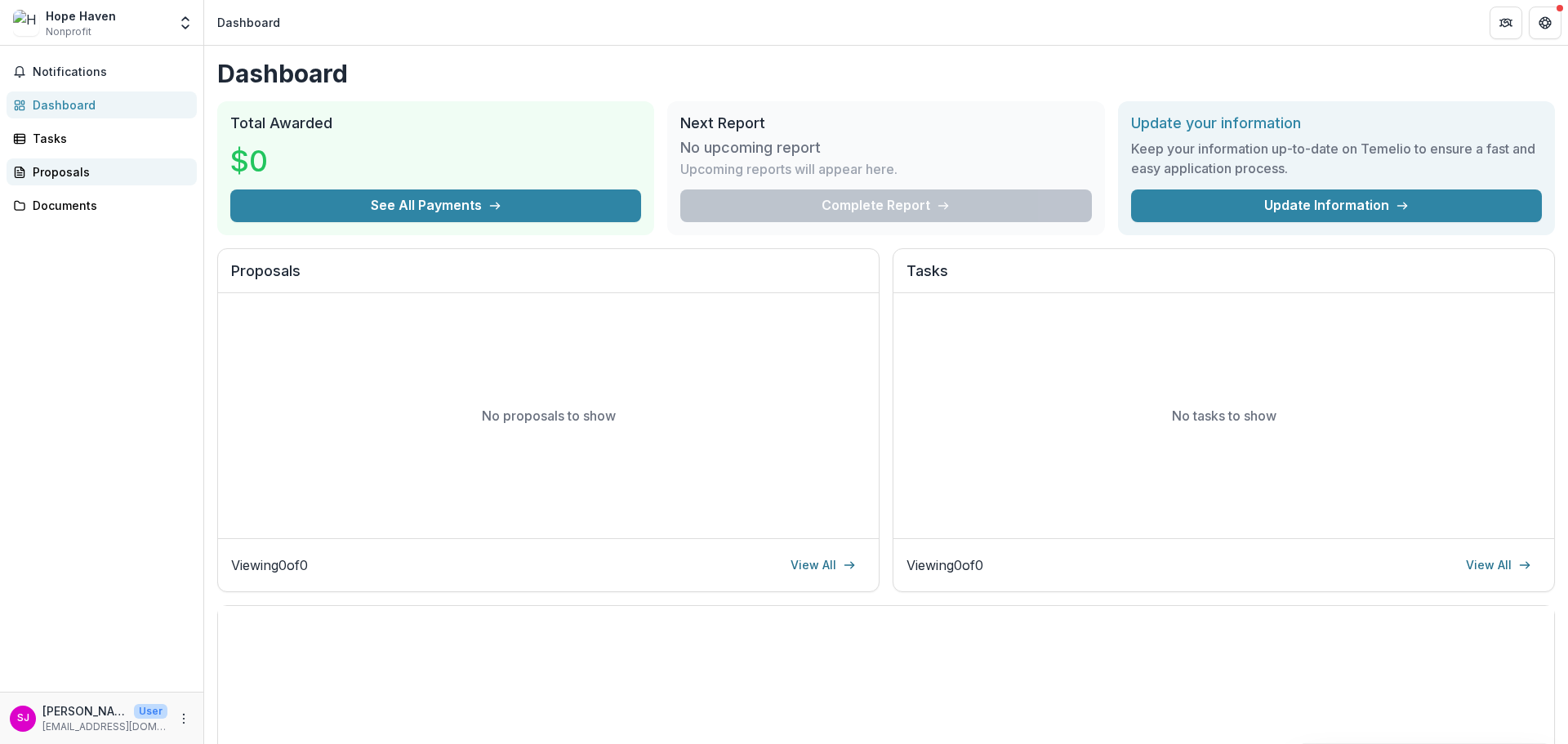
click at [62, 169] on div "Proposals" at bounding box center [108, 172] width 151 height 17
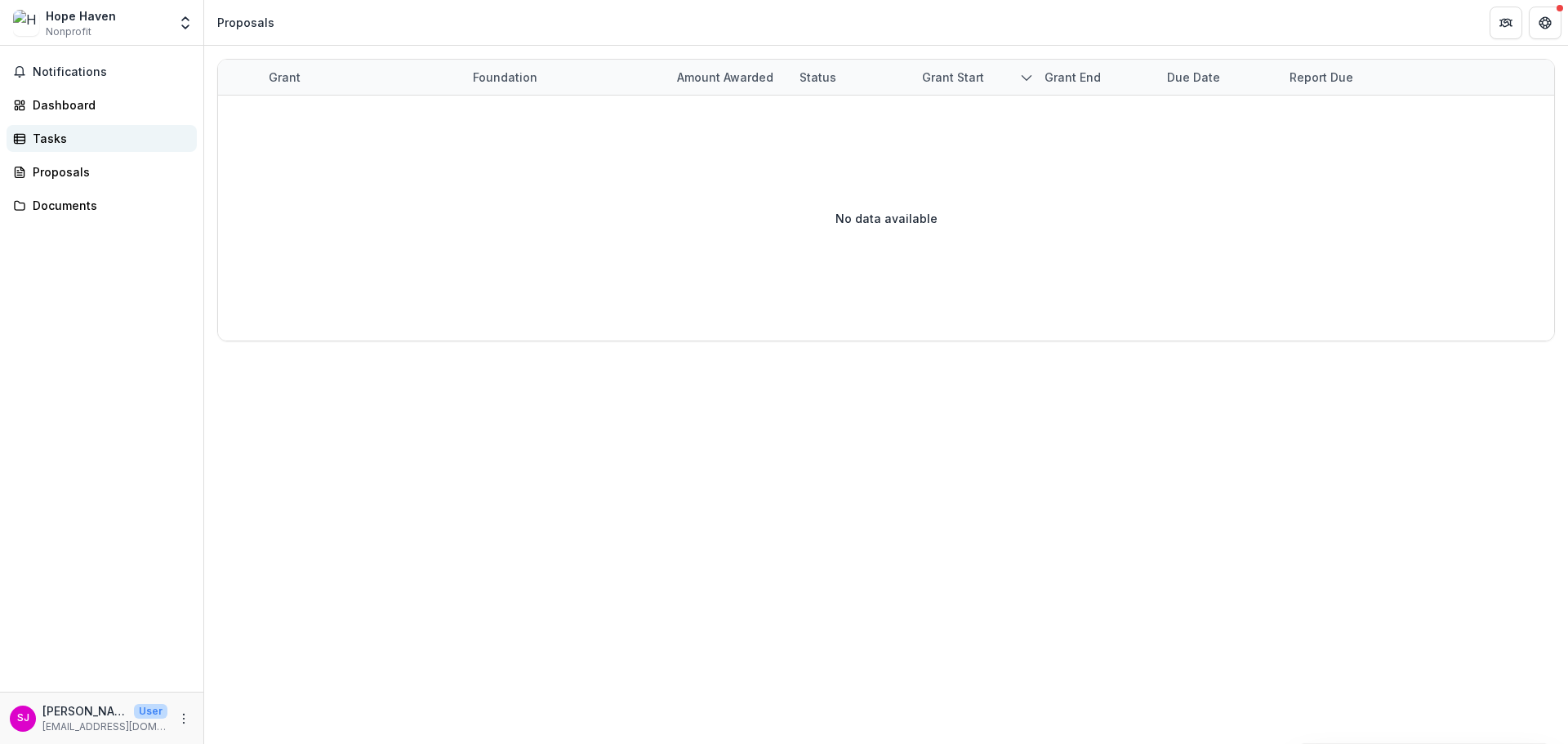
click at [29, 136] on link "Tasks" at bounding box center [101, 139] width 190 height 27
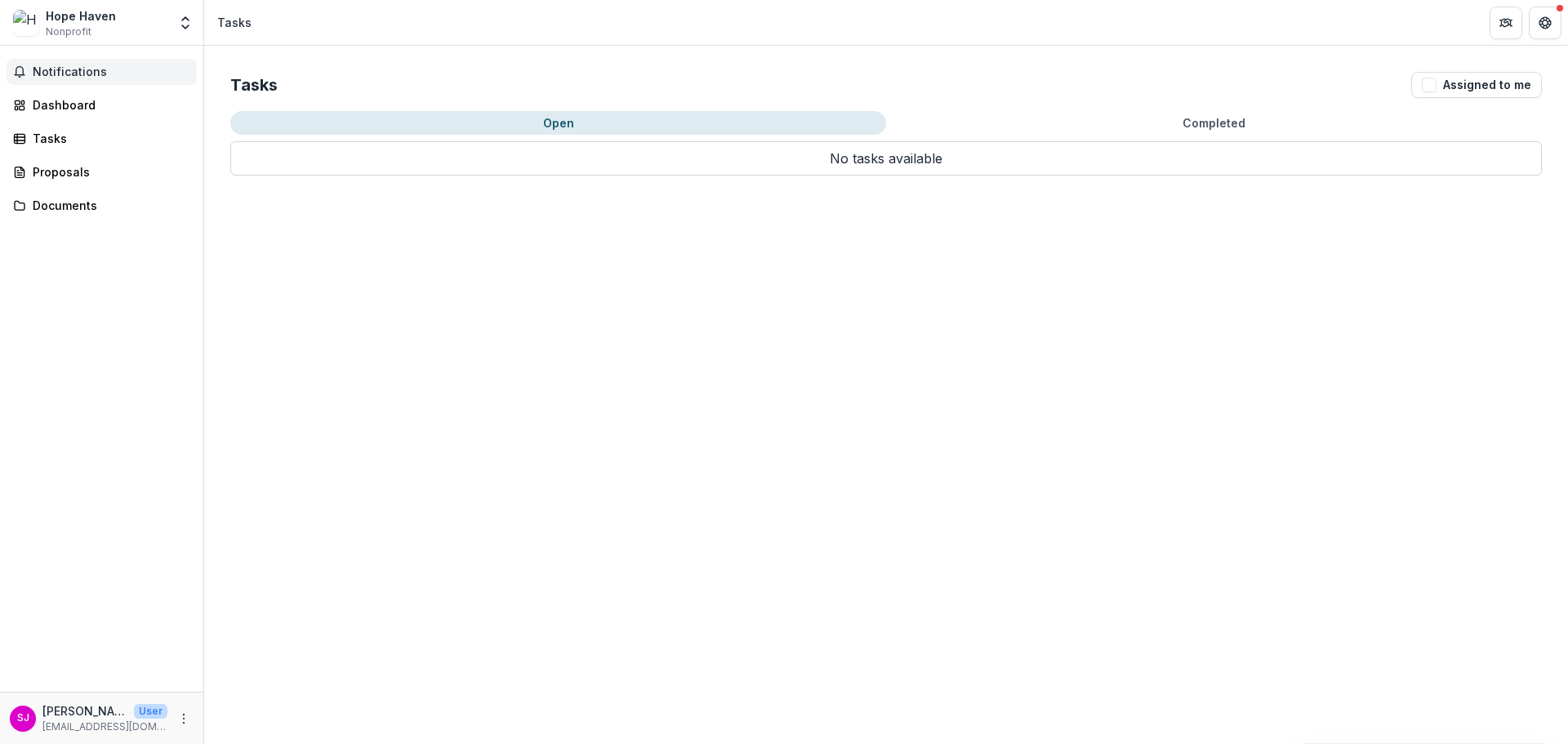
click at [78, 66] on span "Notifications" at bounding box center [111, 72] width 158 height 14
click at [68, 204] on div "Documents" at bounding box center [108, 206] width 151 height 17
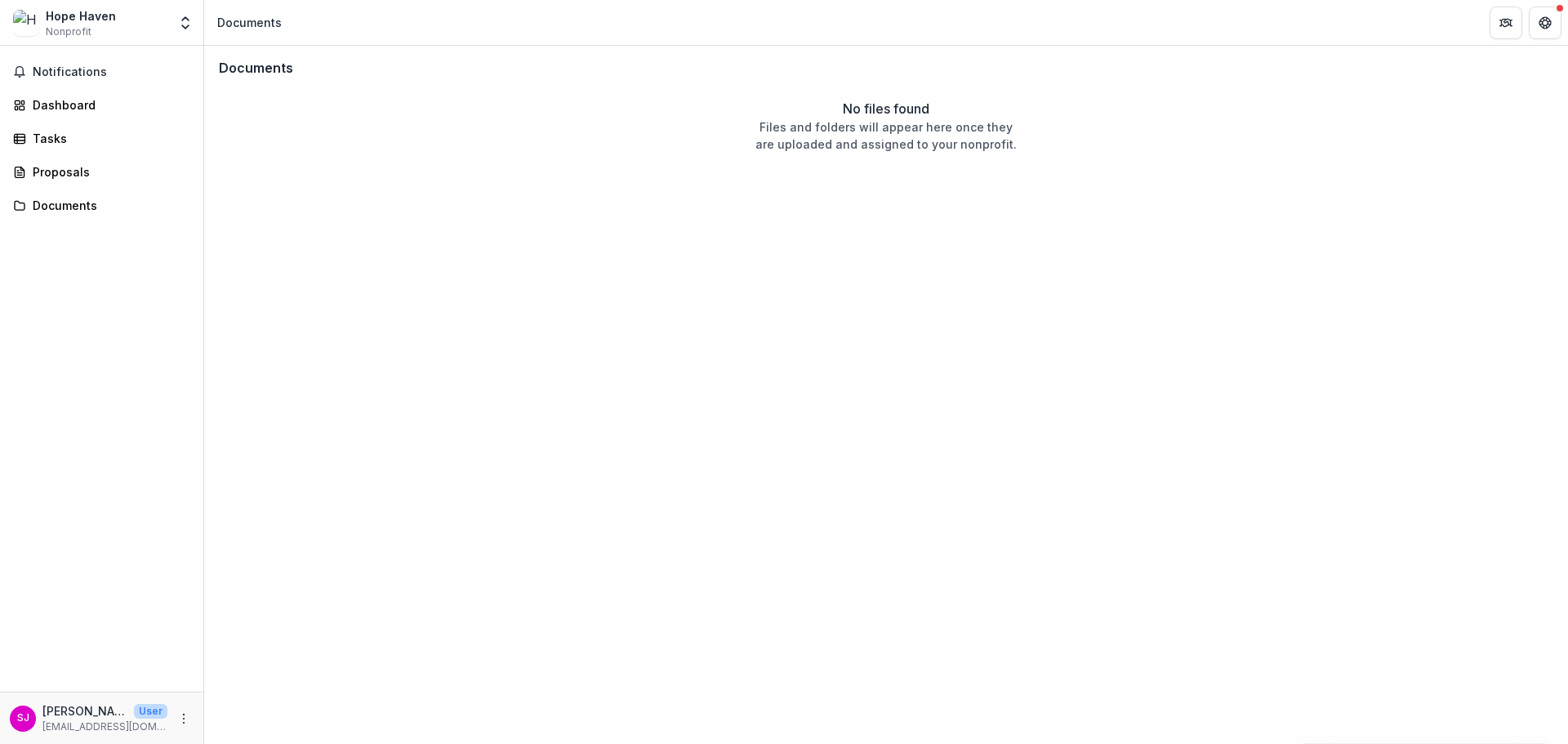
click at [66, 25] on span "Nonprofit" at bounding box center [69, 32] width 46 height 14
click at [75, 14] on div "Hope Haven" at bounding box center [80, 16] width 70 height 17
click at [1506, 23] on icon "Partners" at bounding box center [1508, 21] width 7 height 4
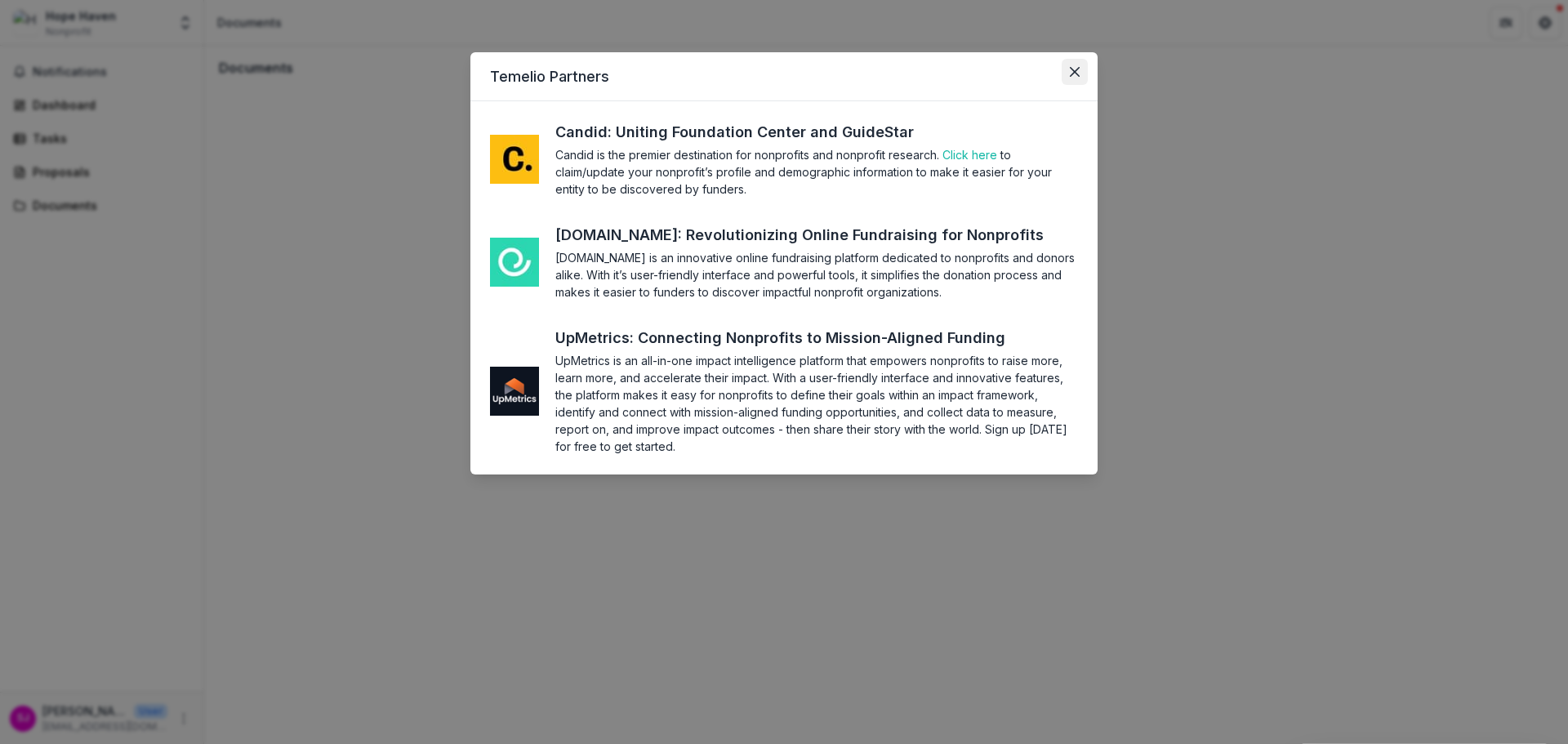
click at [1072, 79] on button "Close" at bounding box center [1074, 71] width 26 height 26
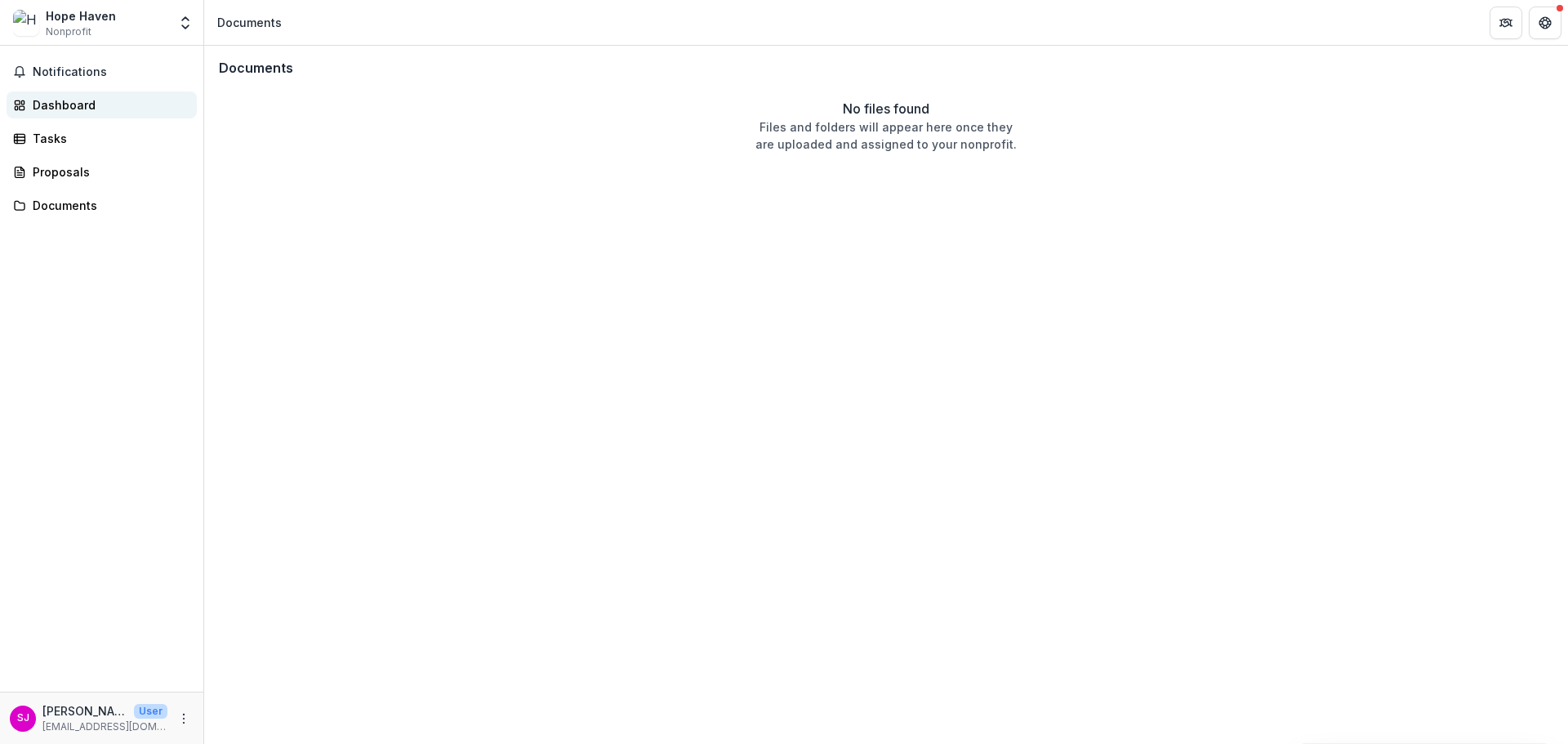
click at [78, 108] on div "Dashboard" at bounding box center [108, 105] width 151 height 17
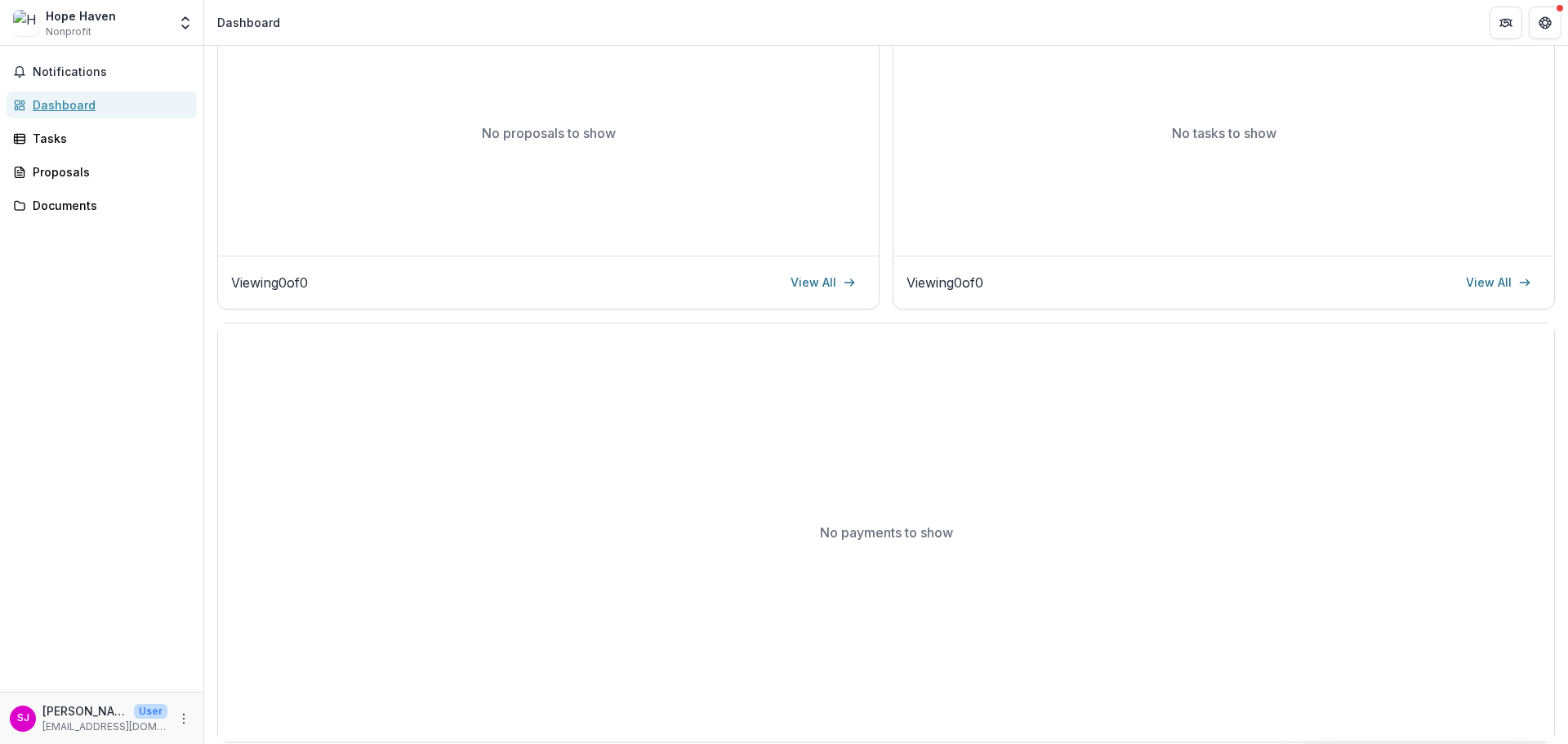
scroll to position [294, 0]
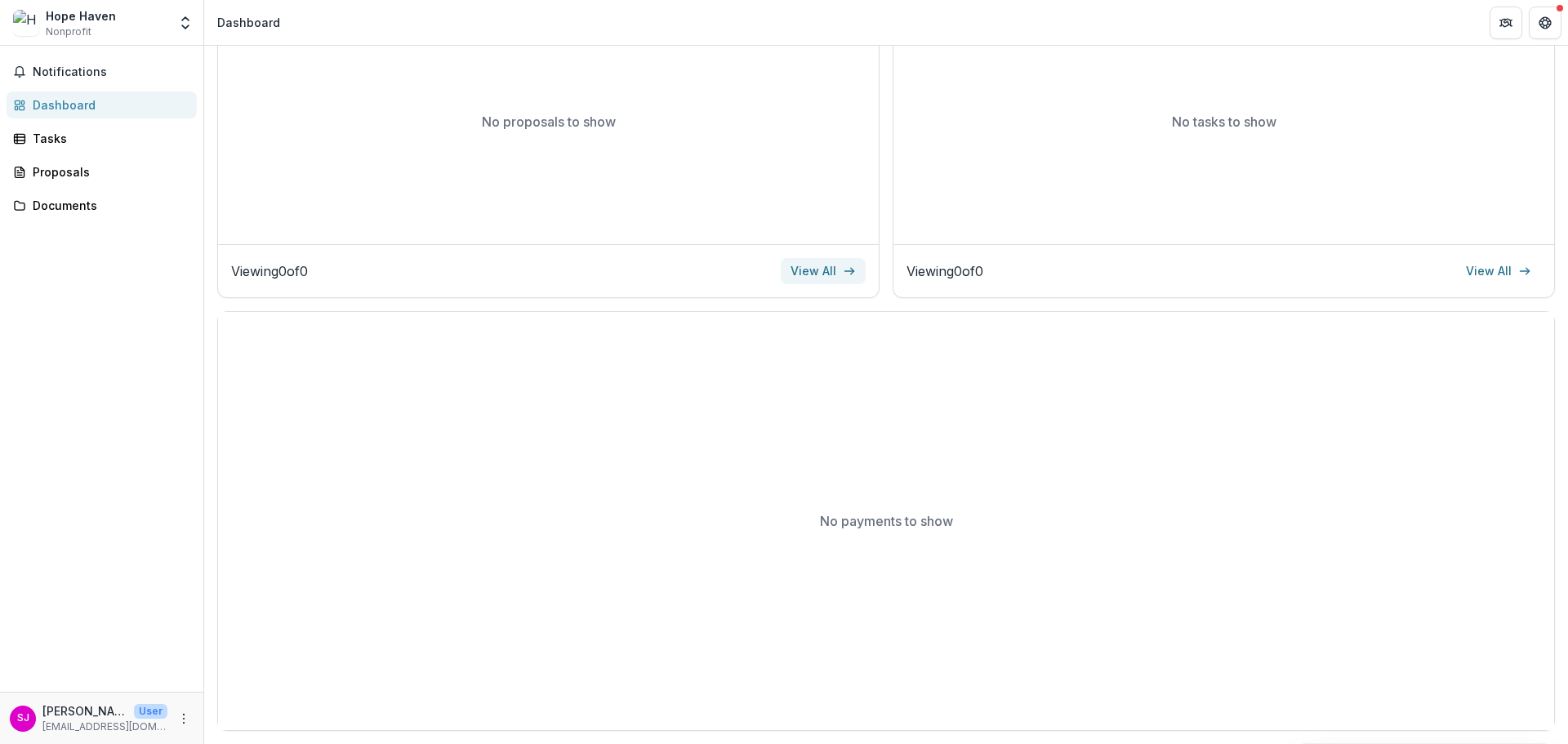
click at [829, 270] on link "View All" at bounding box center [823, 271] width 85 height 26
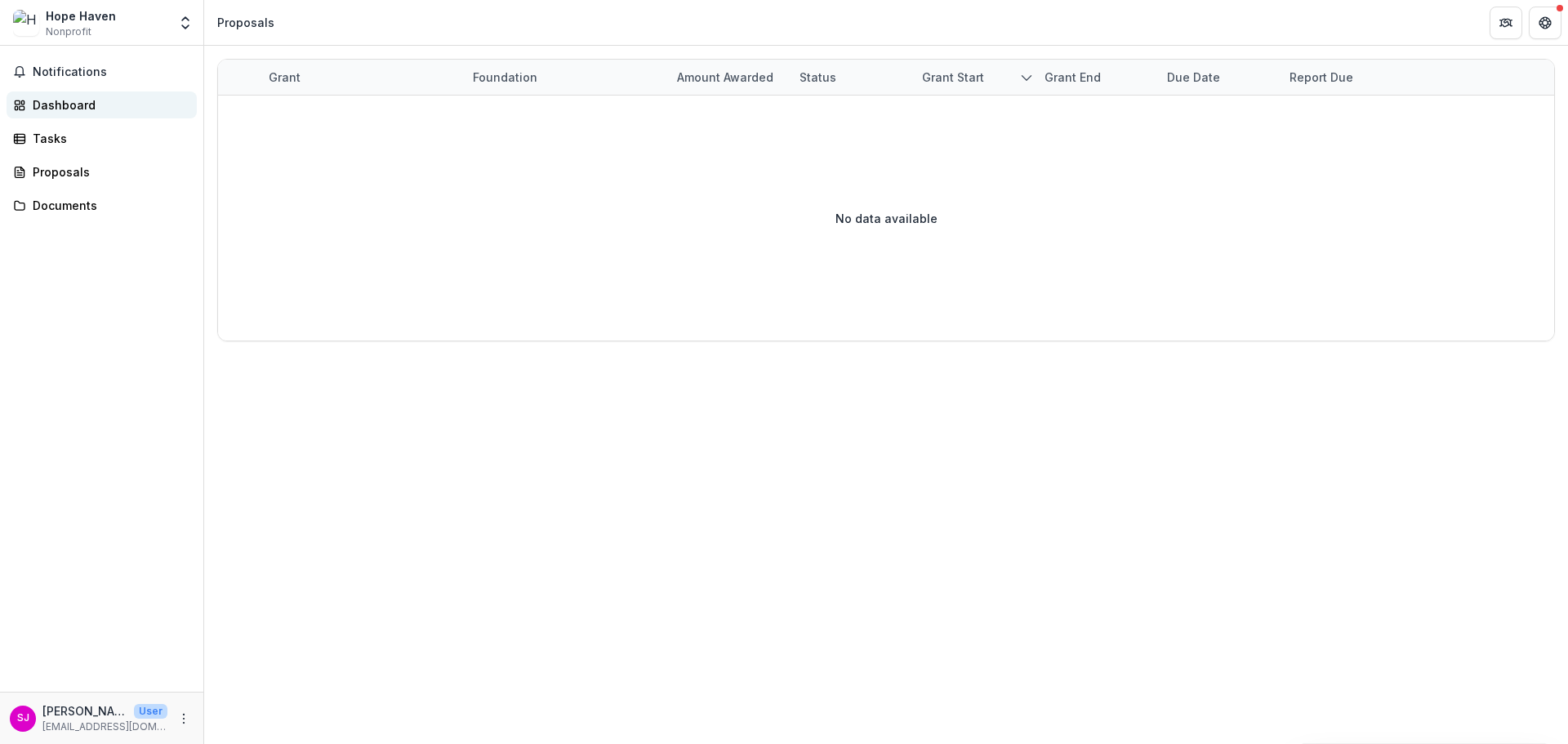
click at [63, 98] on div "Dashboard" at bounding box center [108, 105] width 151 height 17
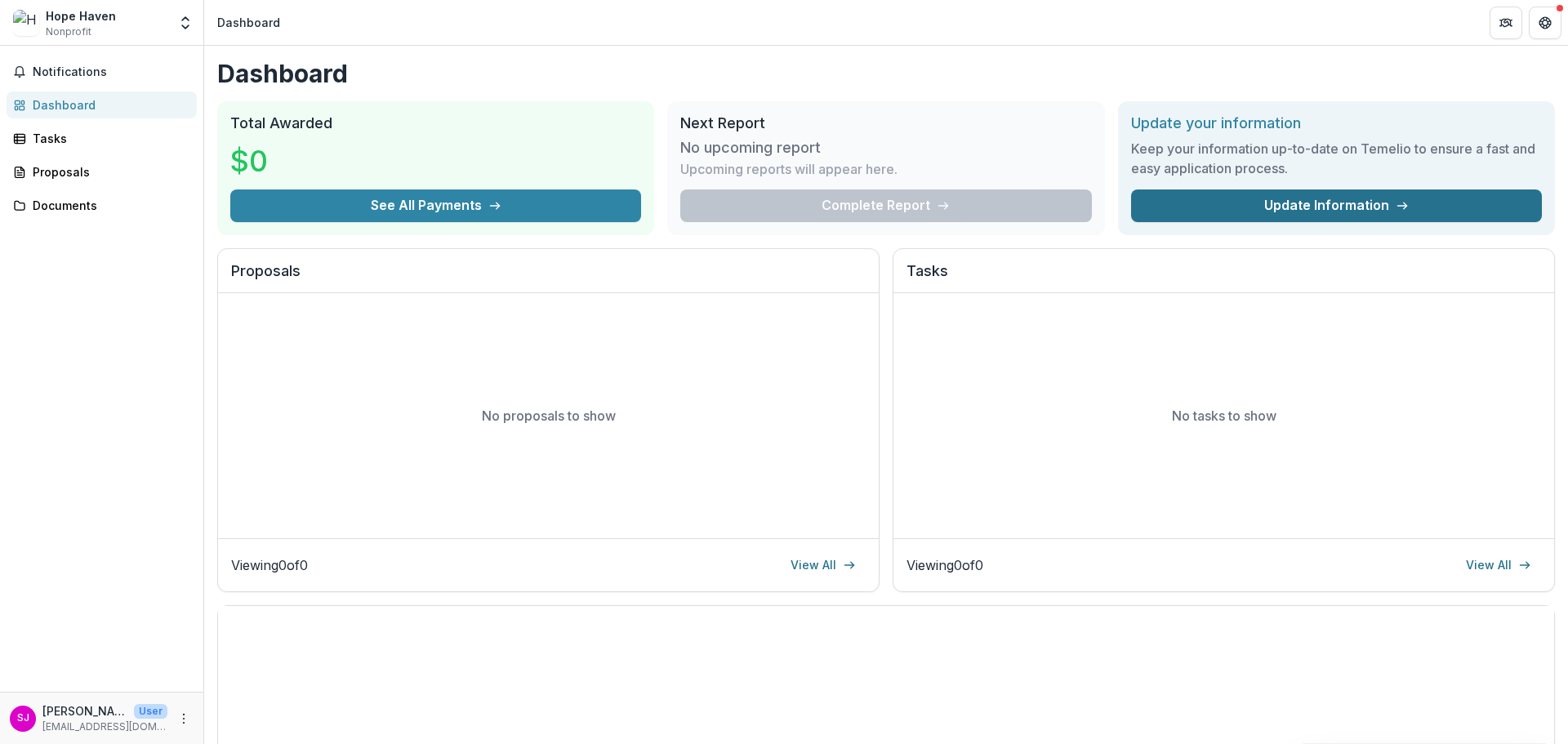
click at [1262, 209] on link "Update Information" at bounding box center [1336, 206] width 411 height 33
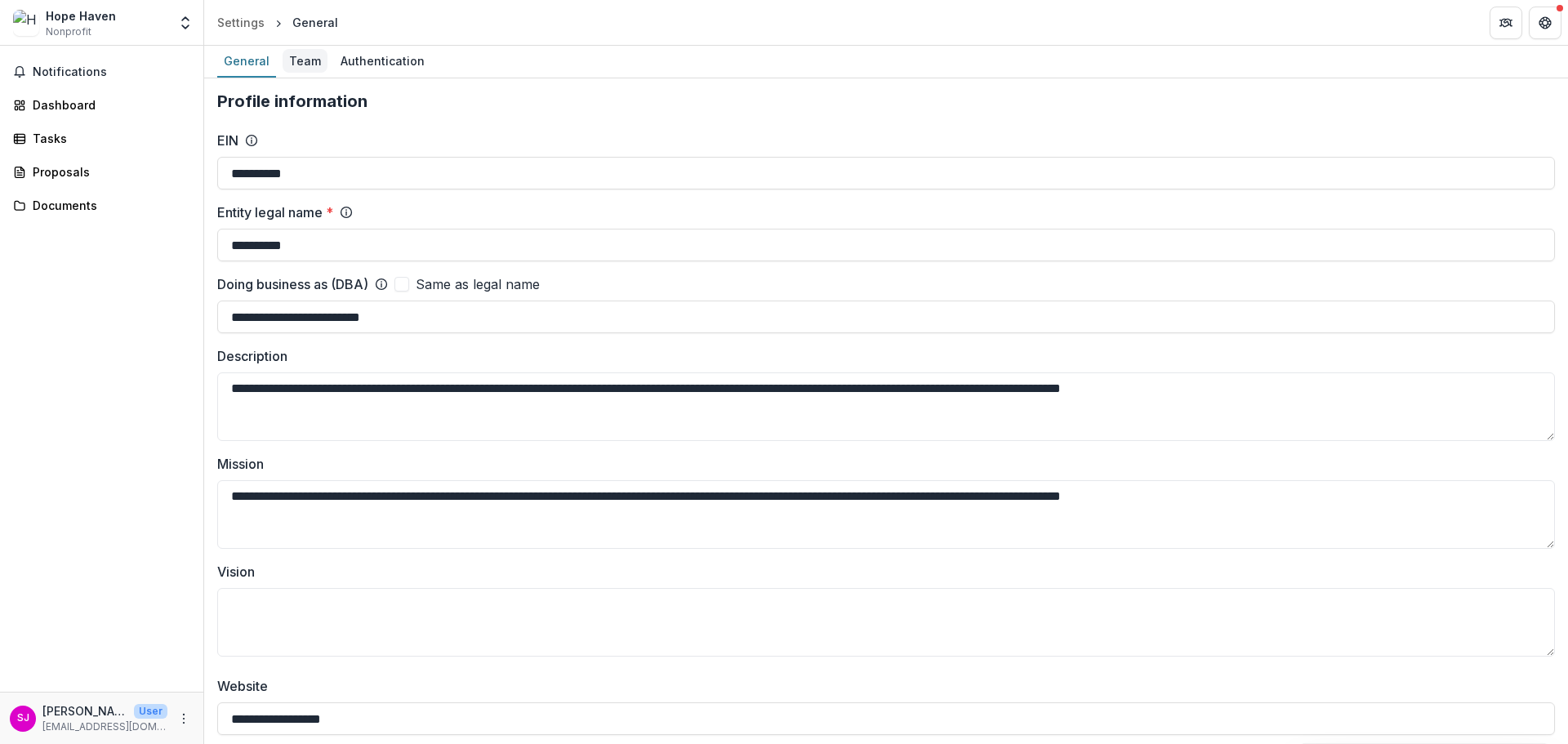
click at [304, 58] on div "Team" at bounding box center [304, 60] width 45 height 24
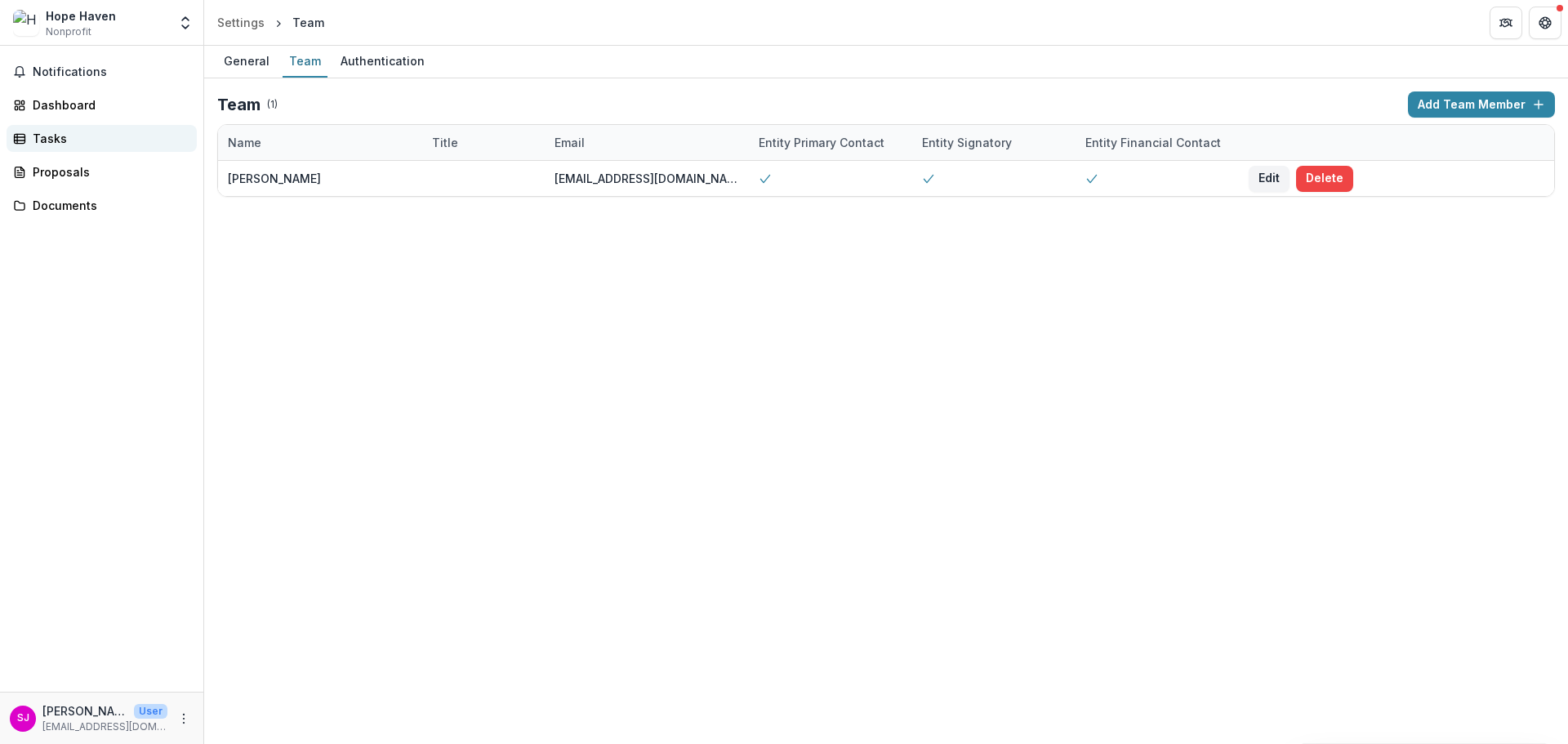
click at [41, 133] on div "Tasks" at bounding box center [108, 139] width 151 height 17
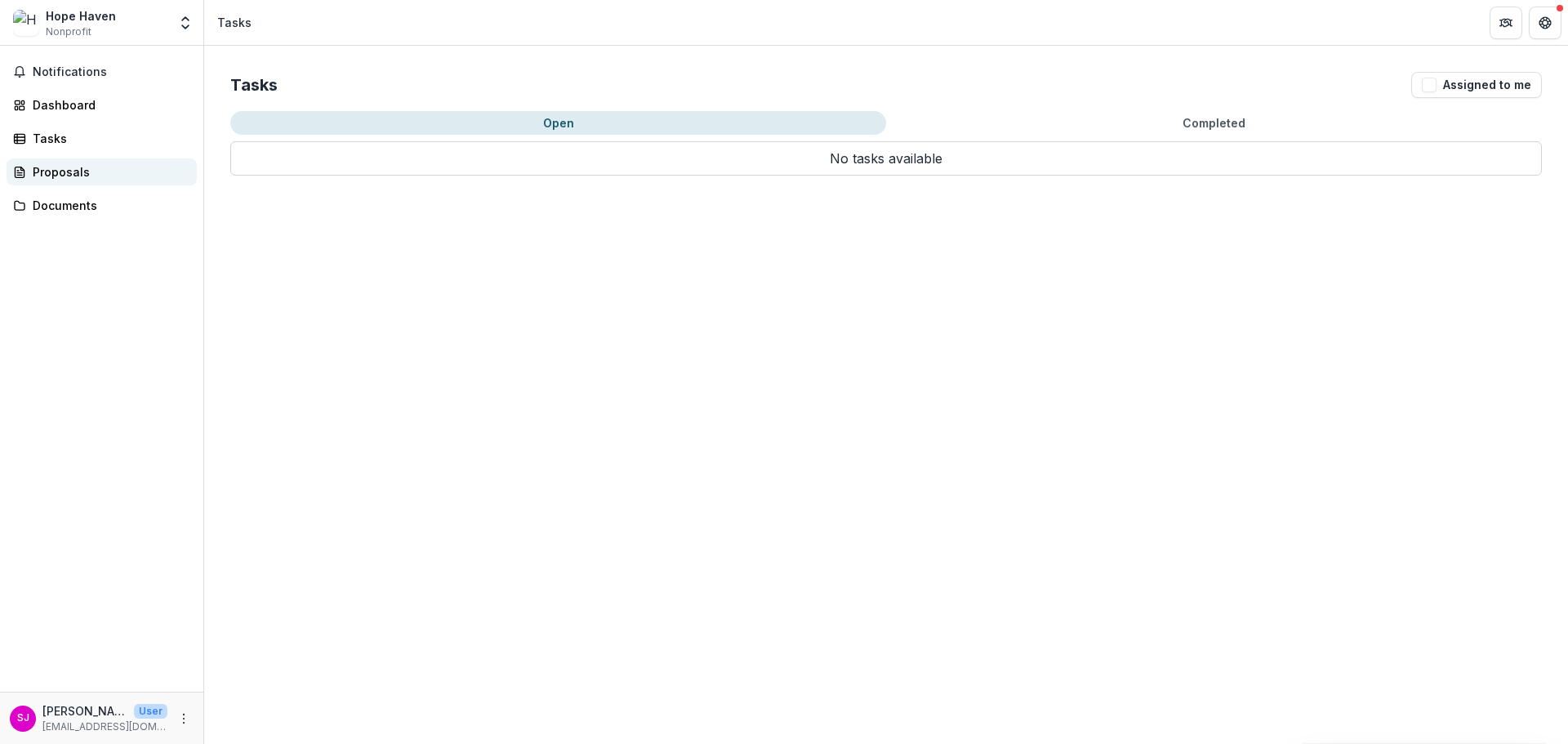
click at [51, 169] on div "Proposals" at bounding box center [108, 172] width 151 height 17
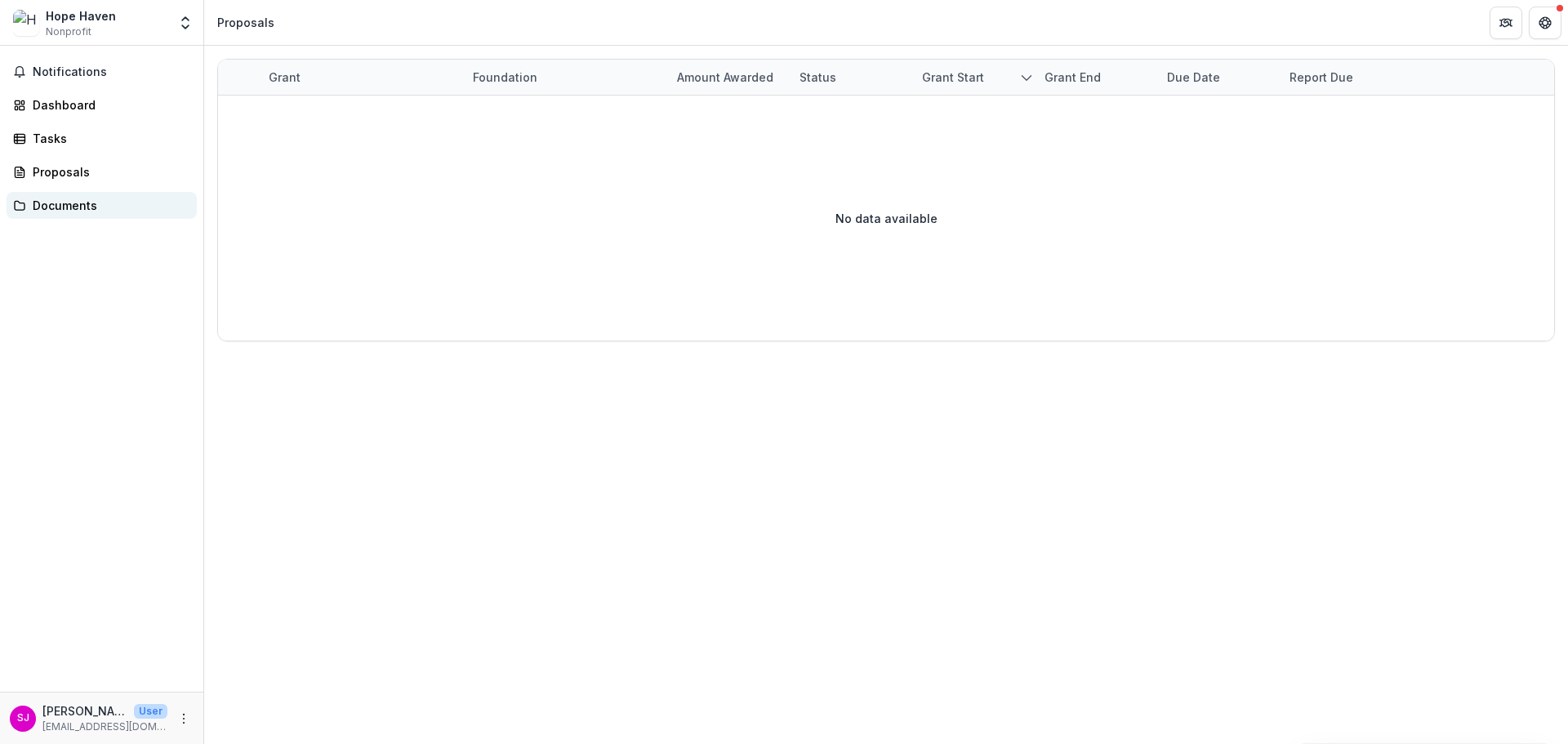
click at [56, 201] on div "Documents" at bounding box center [108, 206] width 151 height 17
